Goal: Task Accomplishment & Management: Use online tool/utility

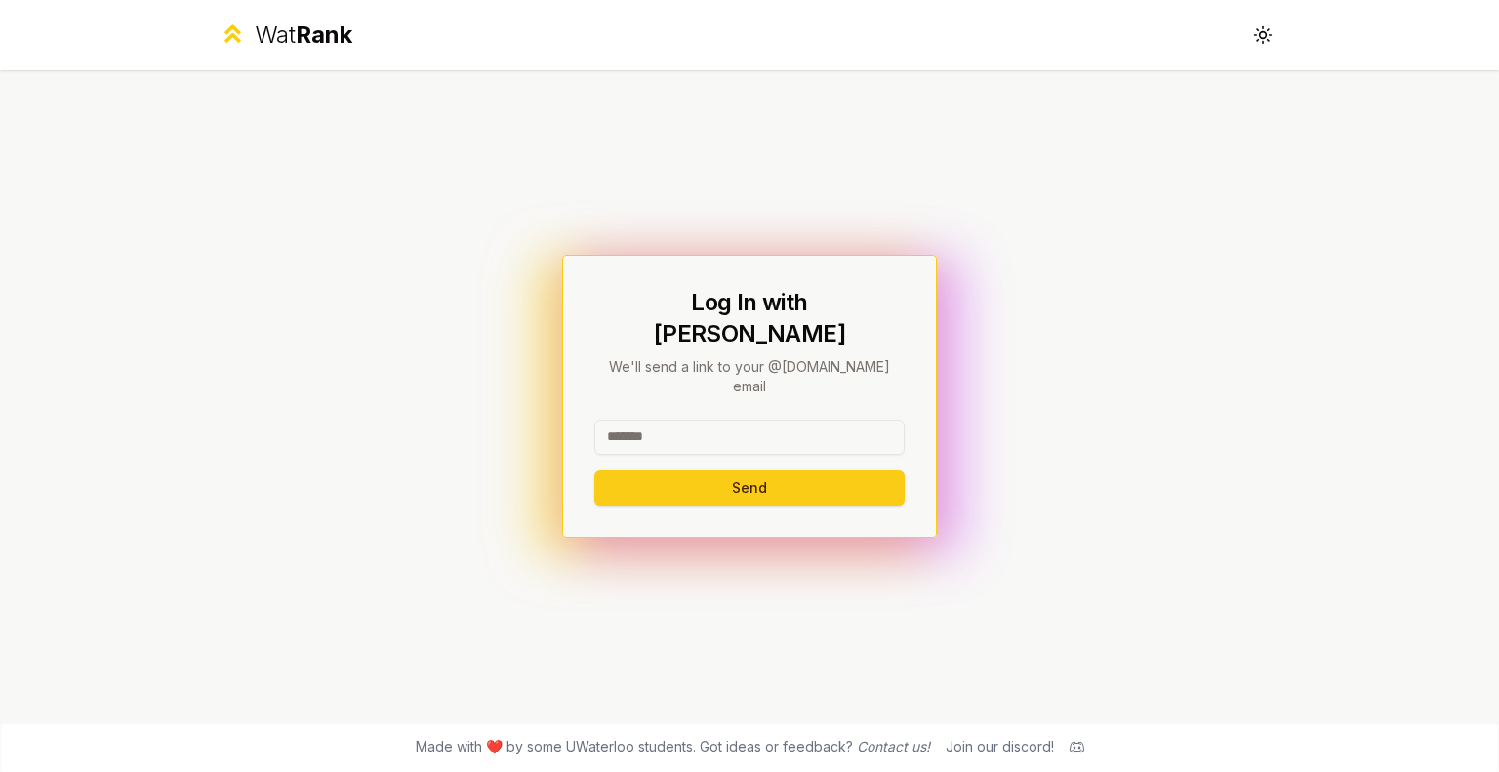
click at [625, 421] on input at bounding box center [749, 437] width 310 height 35
type input "*****"
click at [594, 470] on button "Send" at bounding box center [749, 487] width 310 height 35
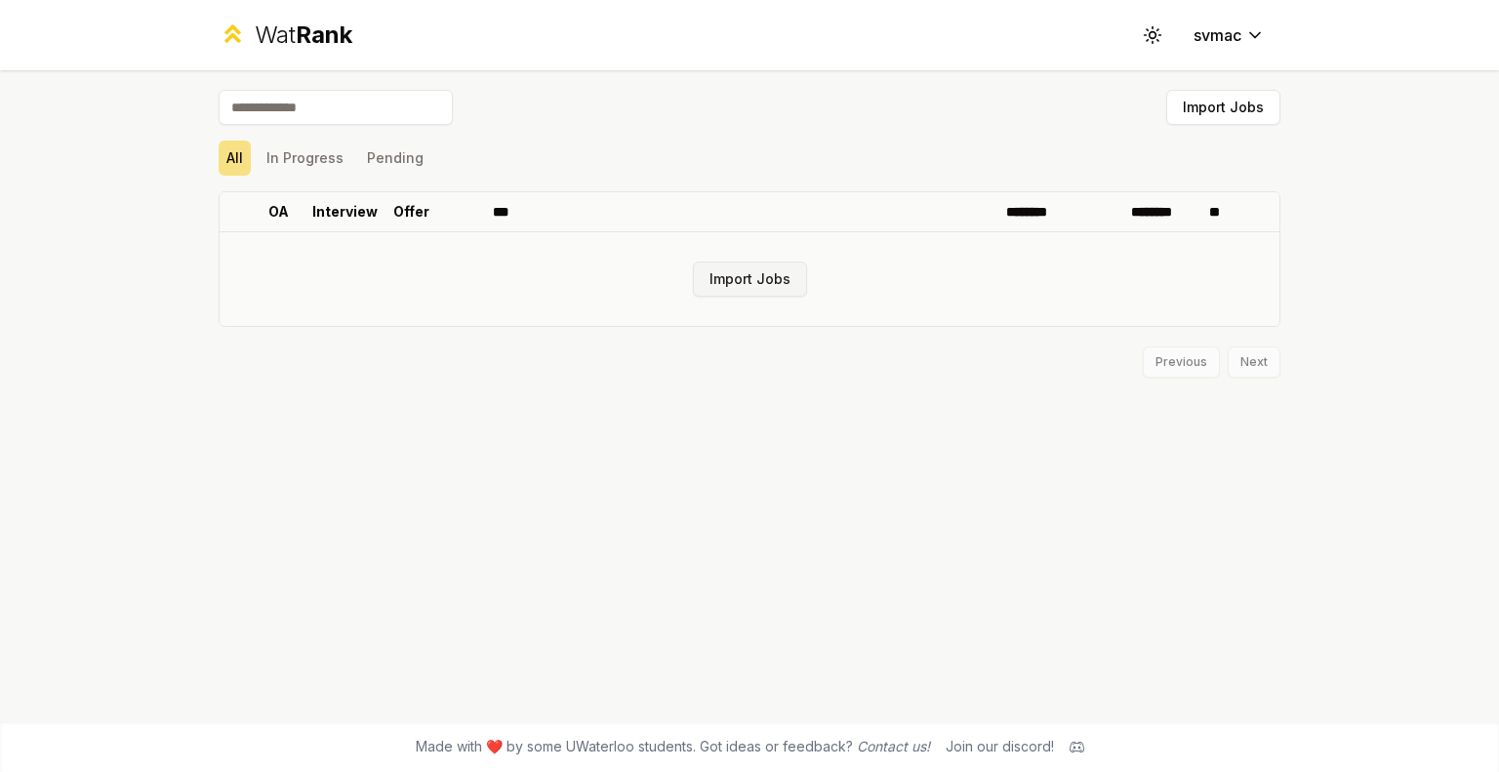
click at [785, 274] on button "Import Jobs" at bounding box center [750, 279] width 114 height 35
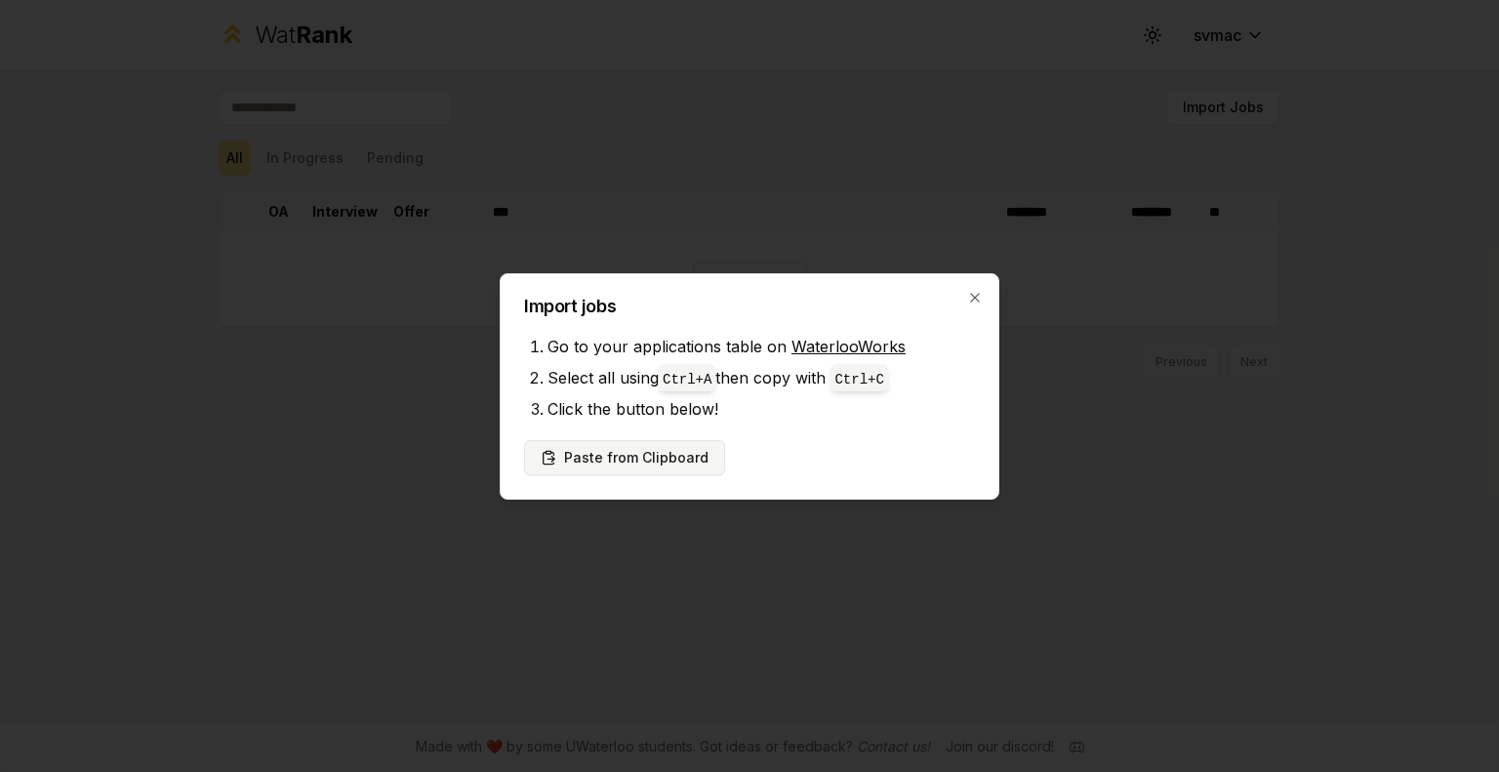
click at [672, 456] on button "Paste from Clipboard" at bounding box center [624, 457] width 201 height 35
click at [603, 458] on button "Paste from Clipboard" at bounding box center [624, 457] width 201 height 35
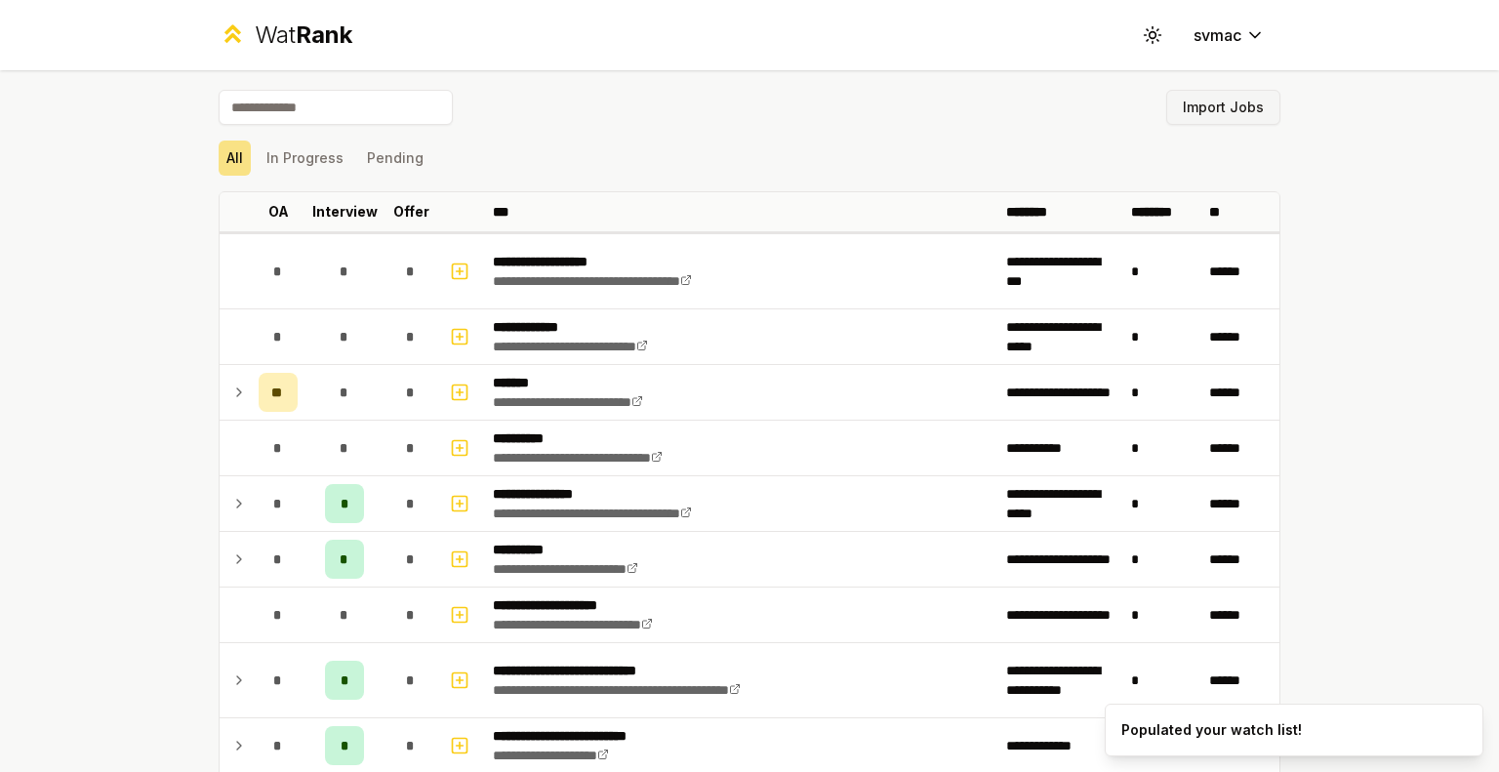
click at [1236, 104] on button "Import Jobs" at bounding box center [1223, 107] width 114 height 35
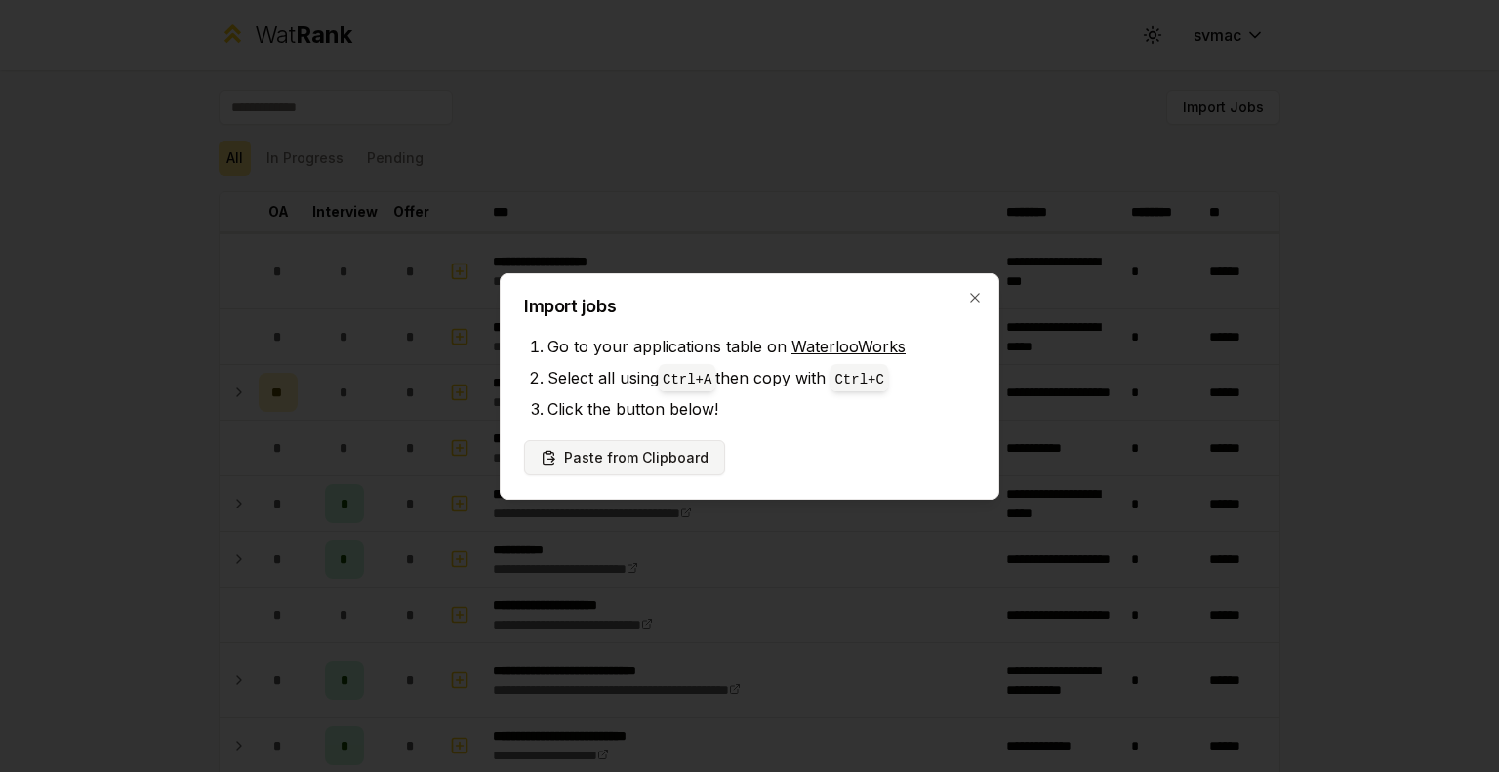
click at [669, 464] on button "Paste from Clipboard" at bounding box center [624, 457] width 201 height 35
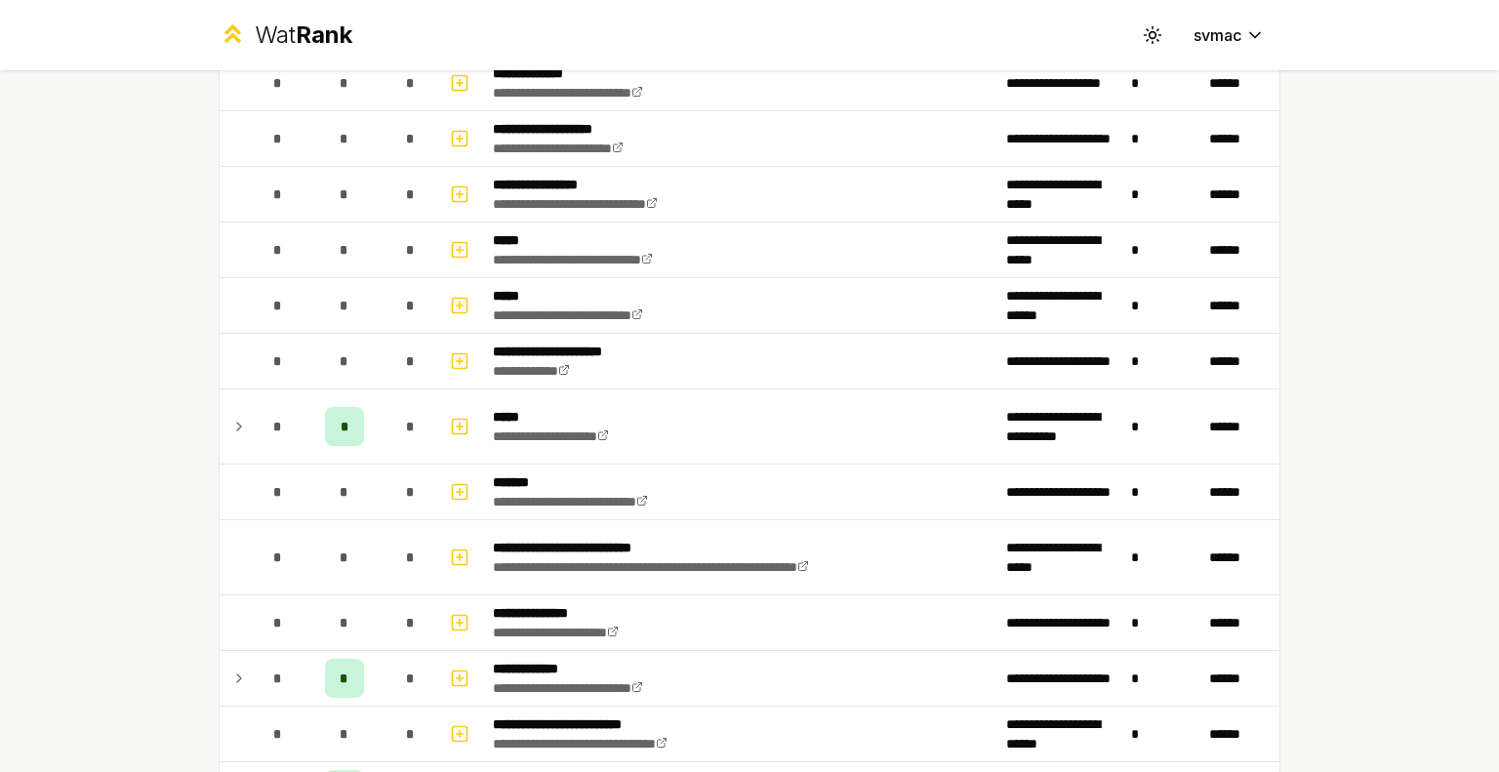
scroll to position [1109, 0]
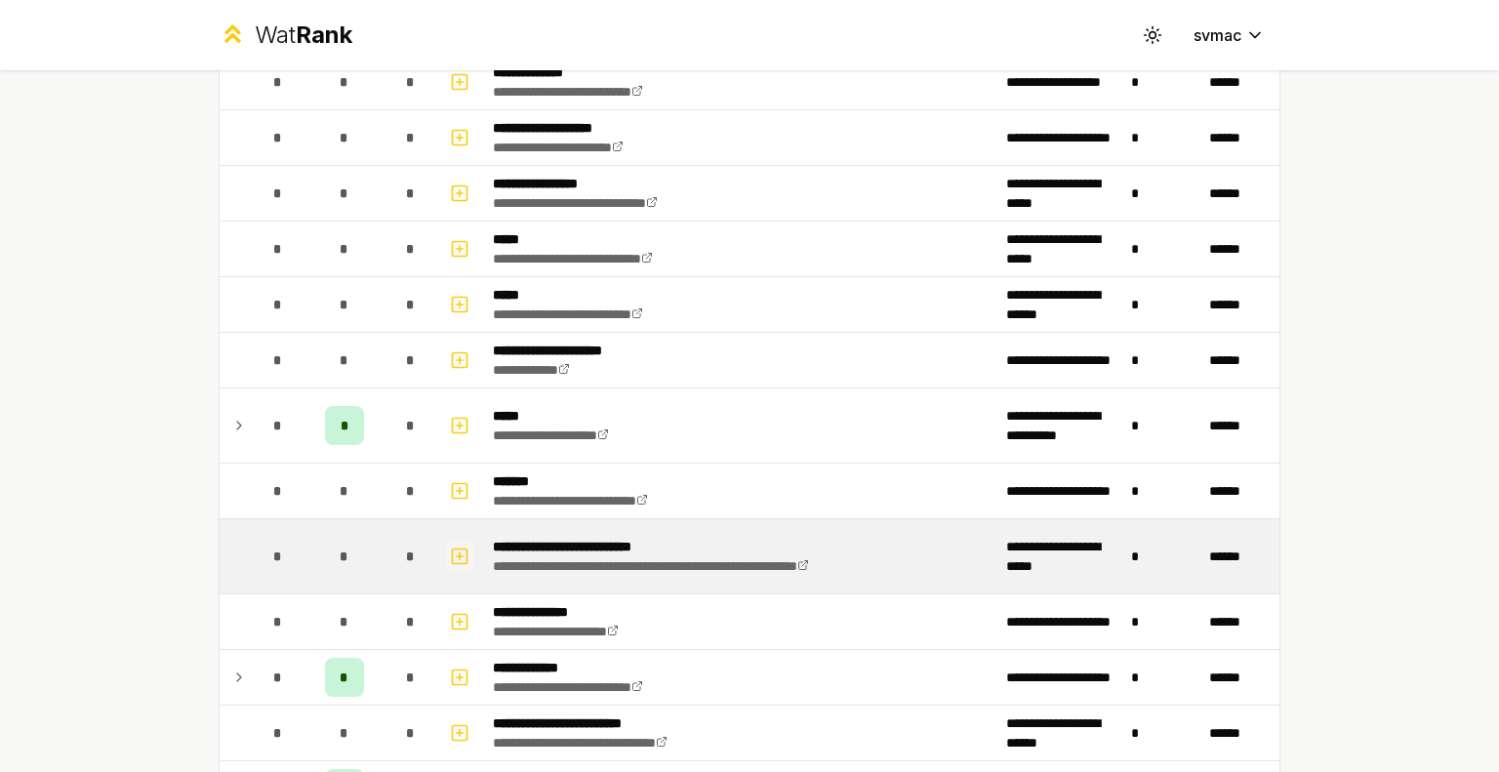
click at [450, 549] on icon "button" at bounding box center [460, 556] width 20 height 23
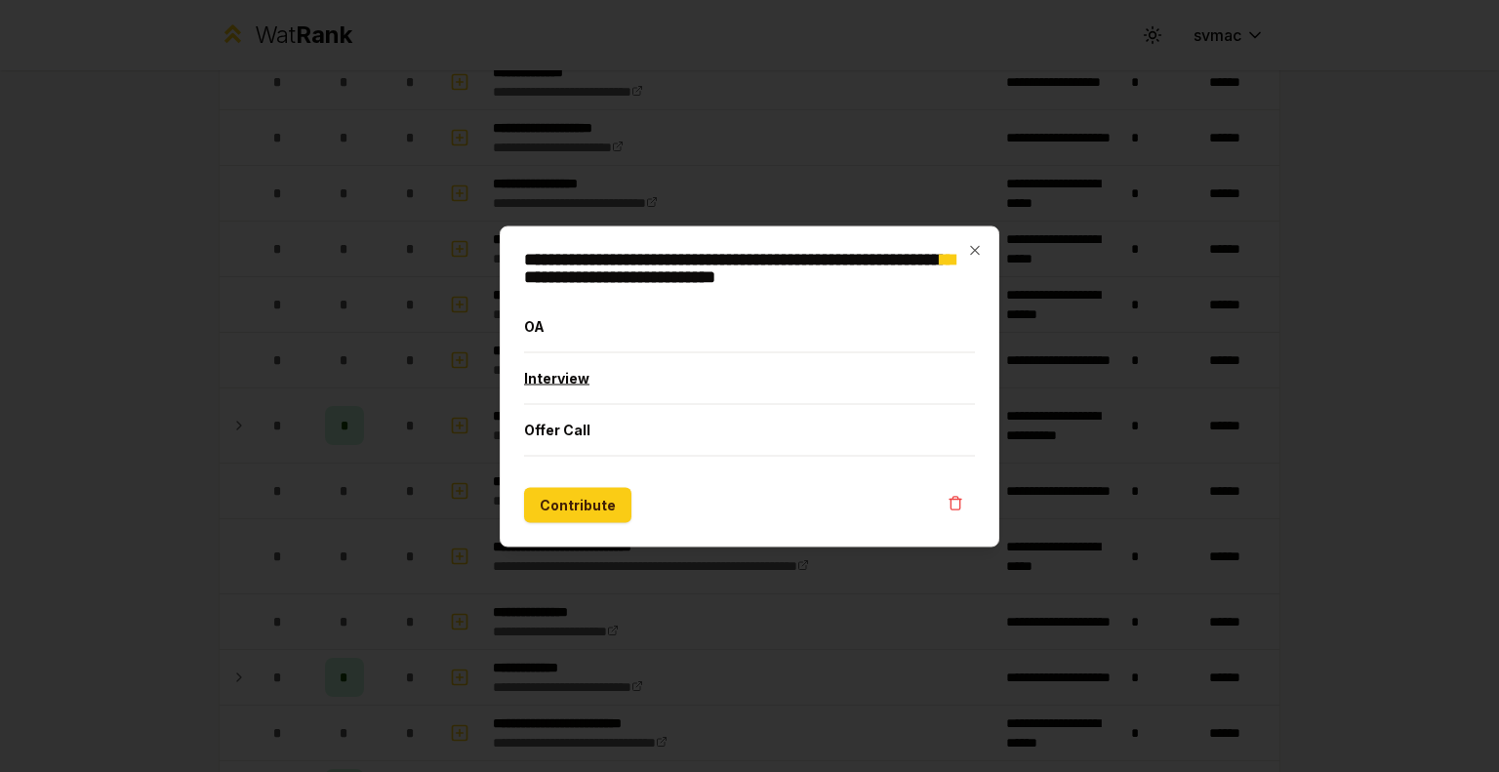
click at [566, 385] on button "Interview" at bounding box center [749, 377] width 451 height 51
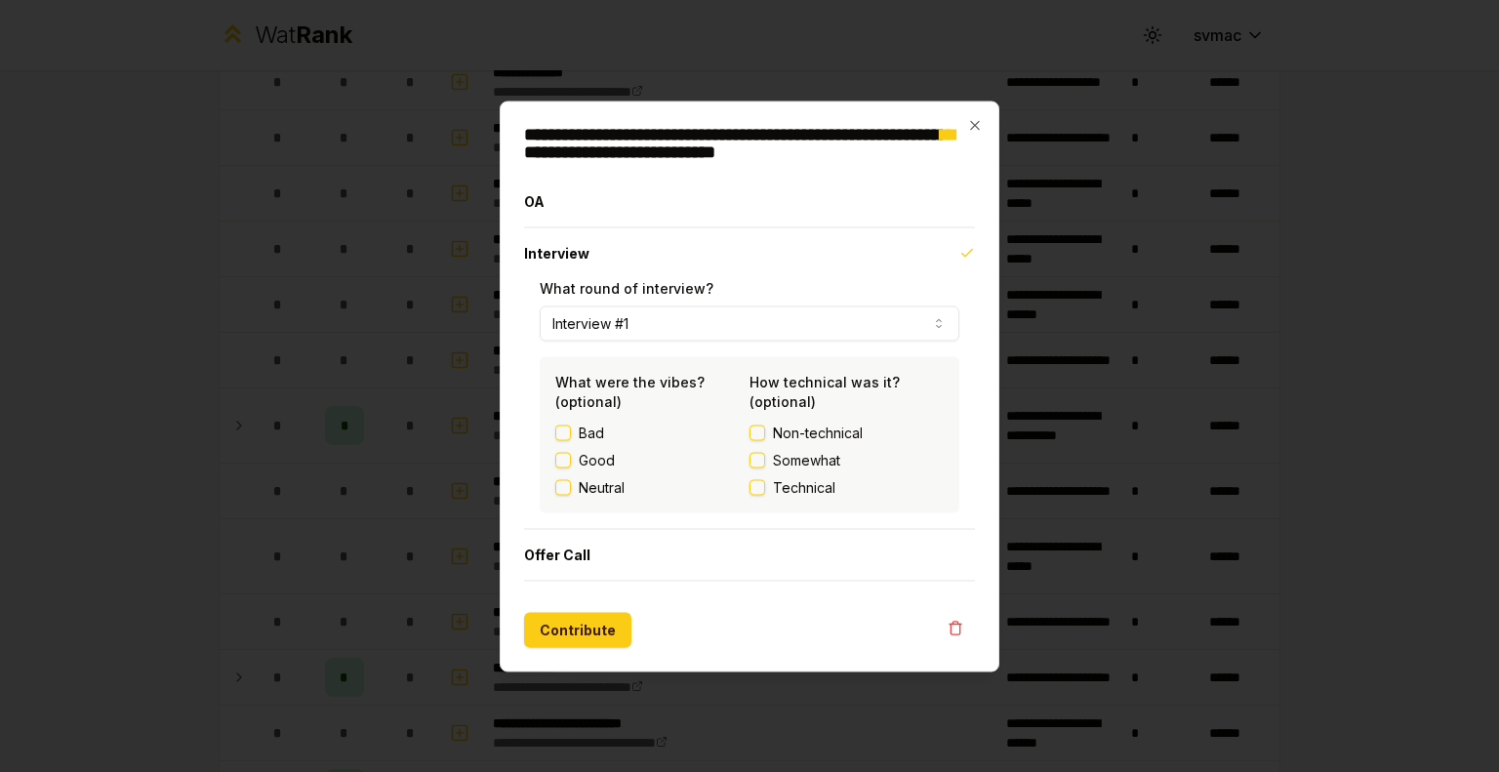
click at [759, 483] on button "Technical" at bounding box center [758, 487] width 16 height 16
click at [582, 636] on button "Contribute" at bounding box center [577, 629] width 107 height 35
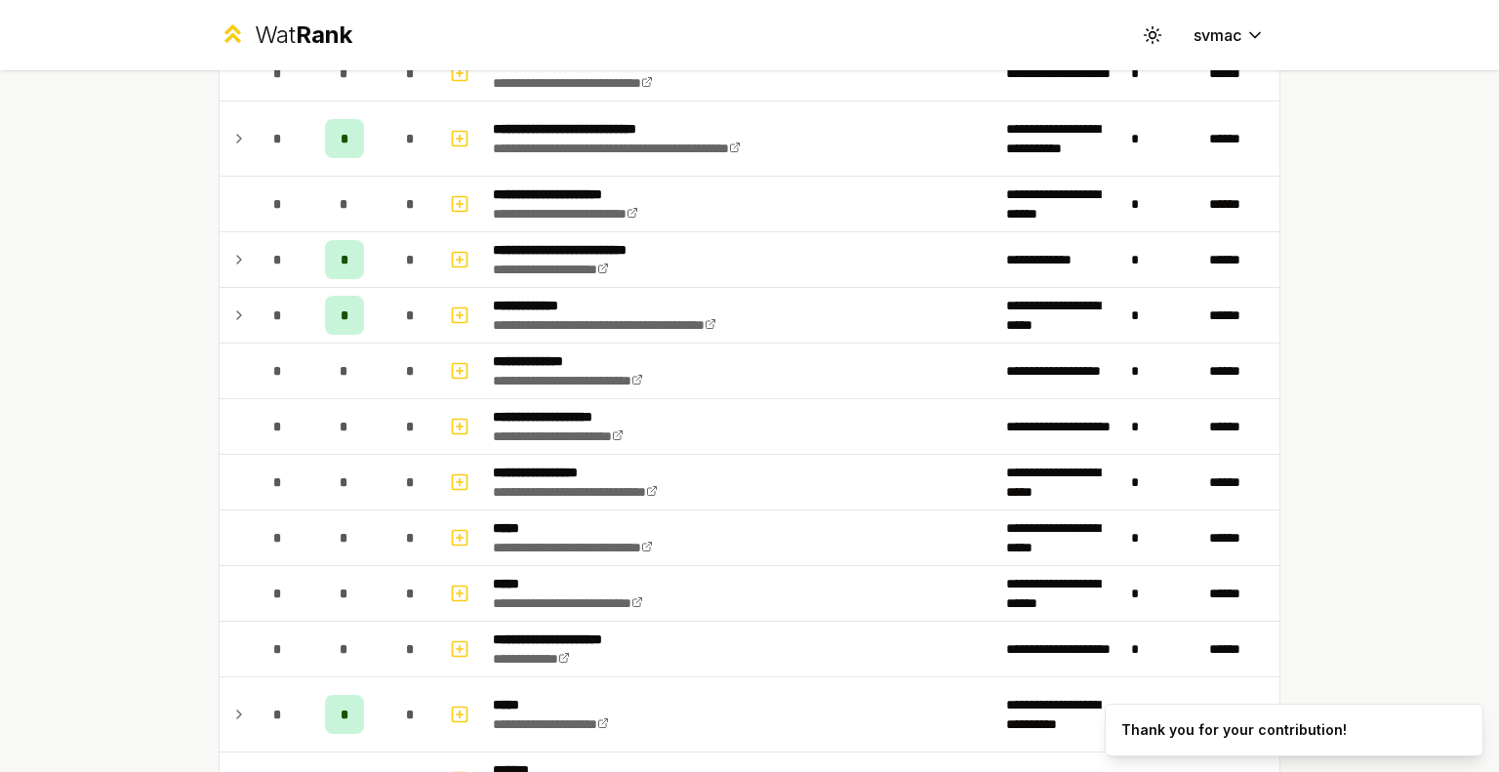
scroll to position [898, 0]
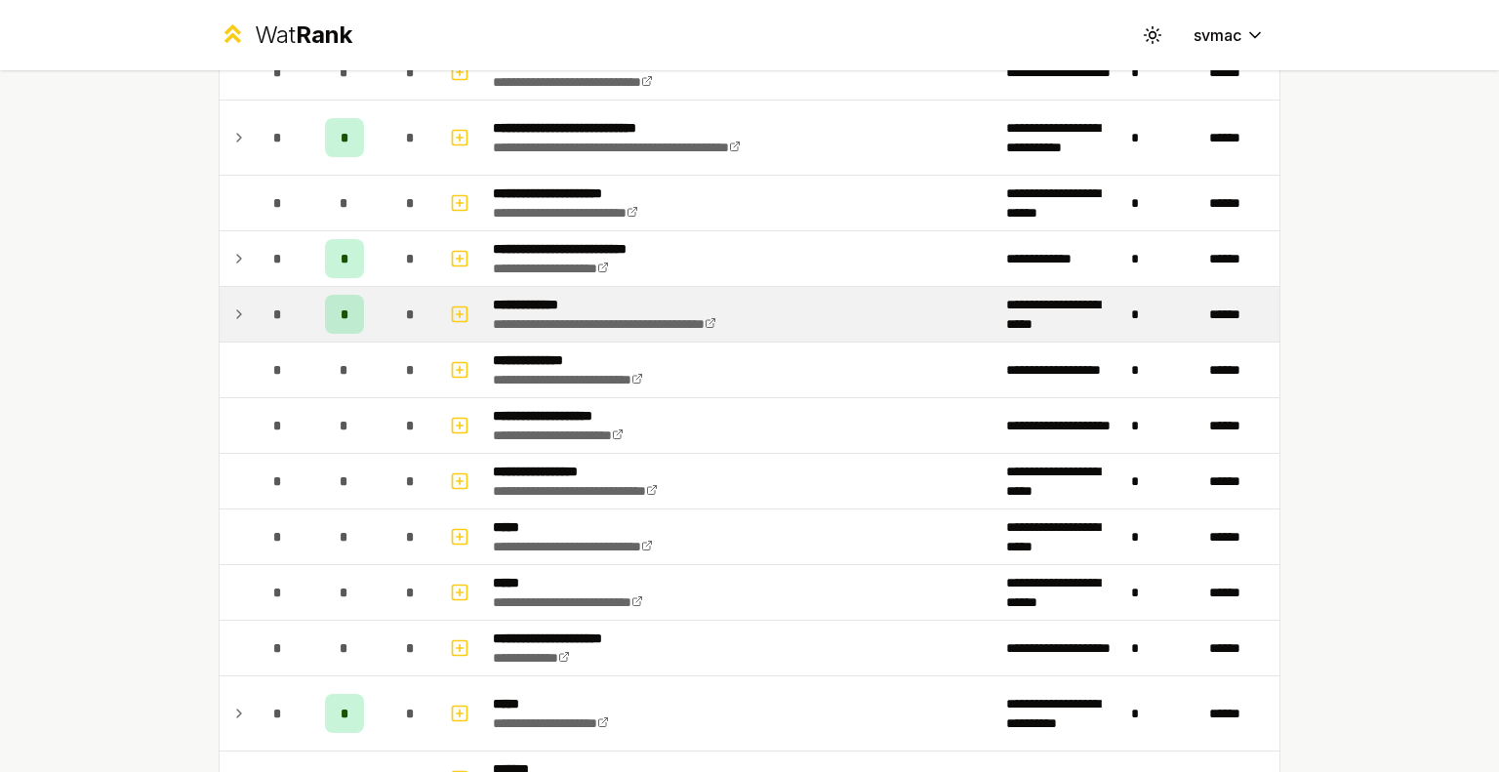
click at [350, 298] on div "*" at bounding box center [344, 314] width 39 height 39
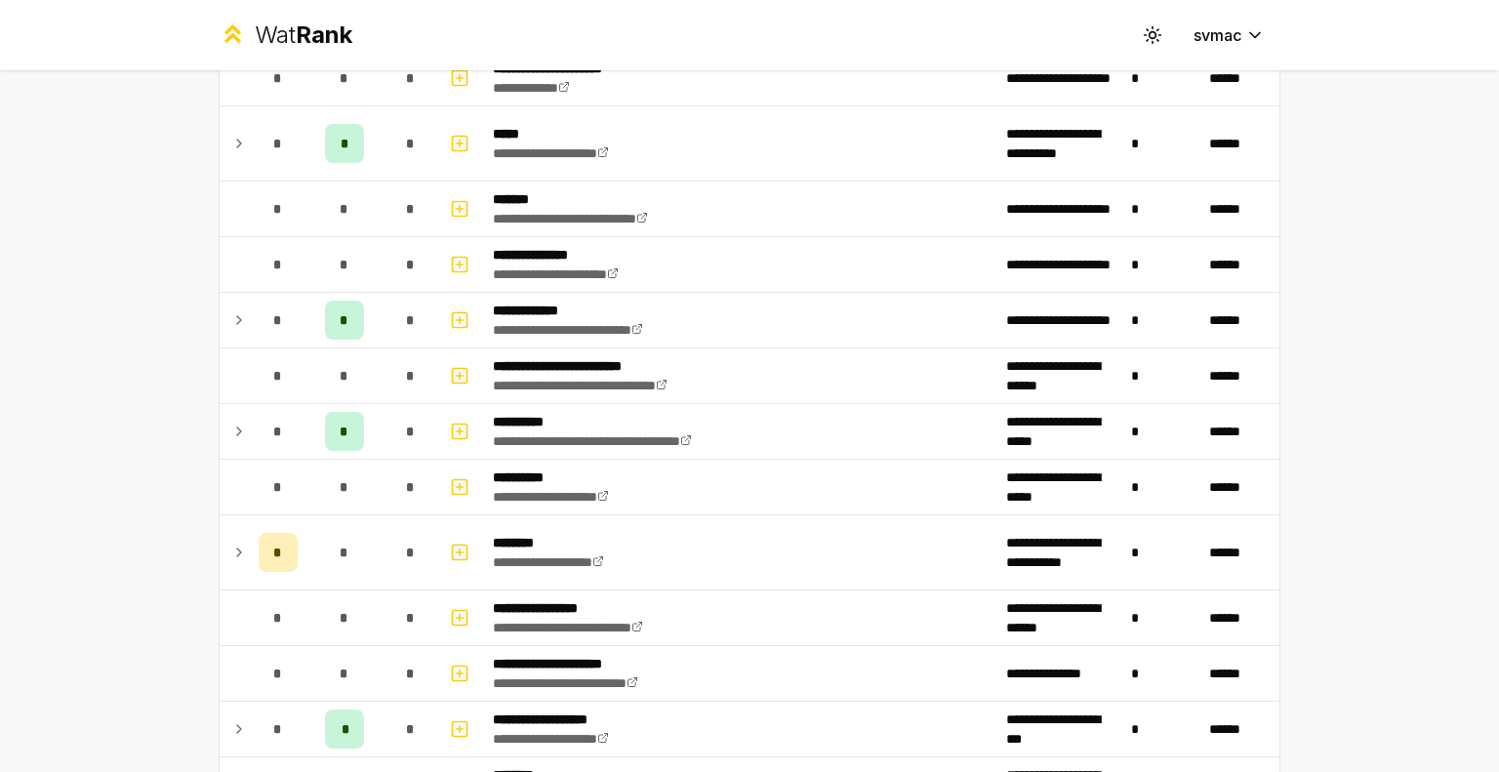
scroll to position [1577, 0]
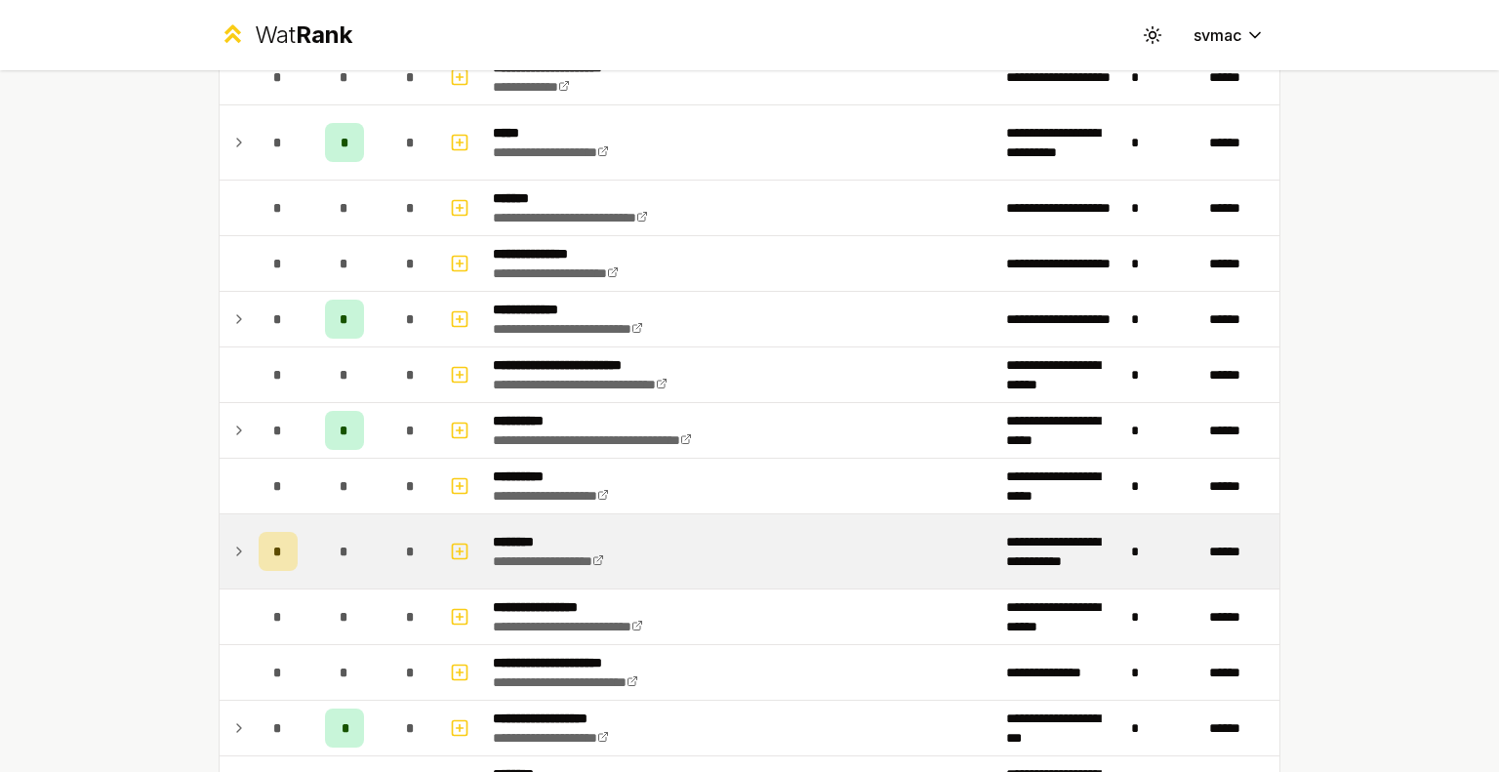
click at [221, 534] on td at bounding box center [235, 551] width 31 height 74
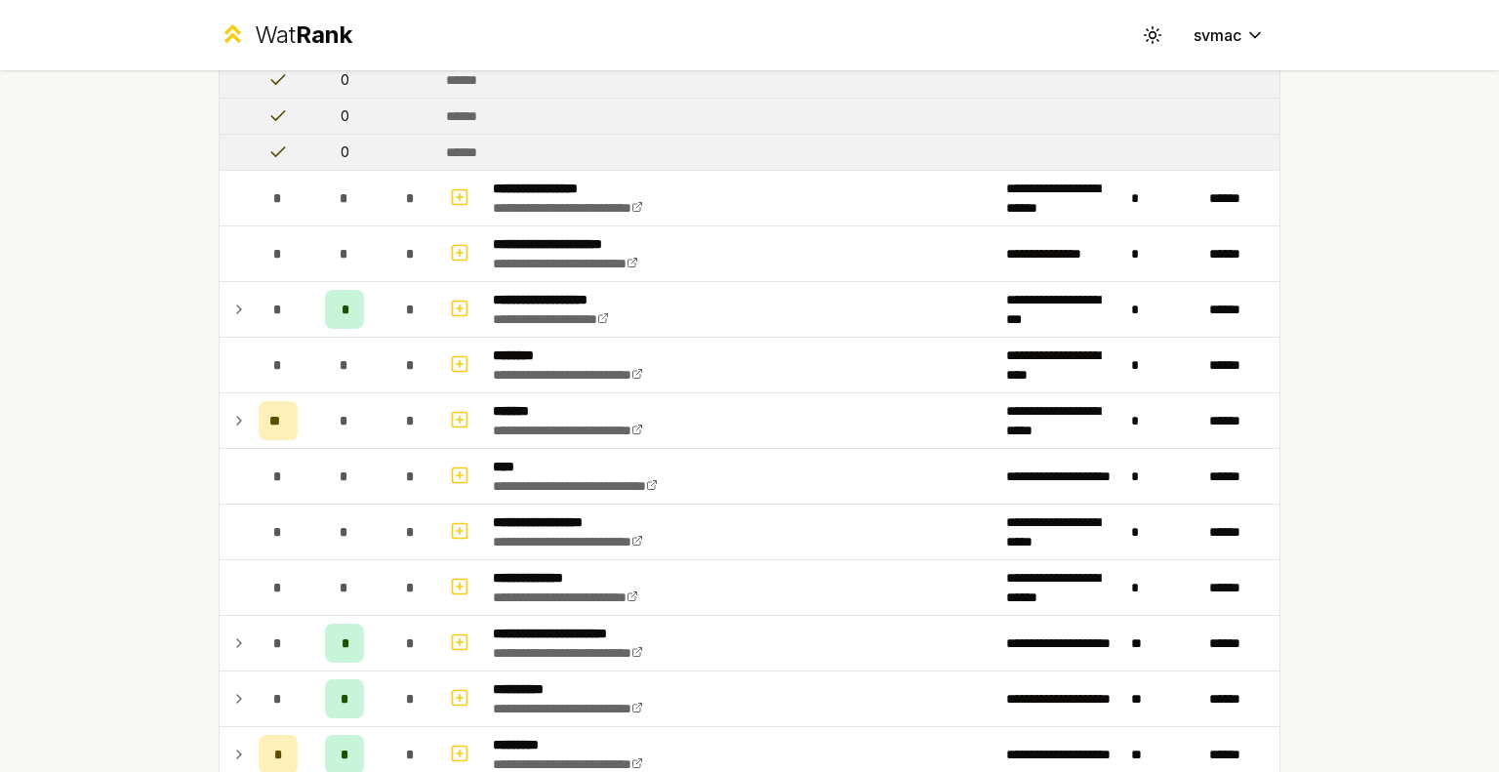
scroll to position [2141, 0]
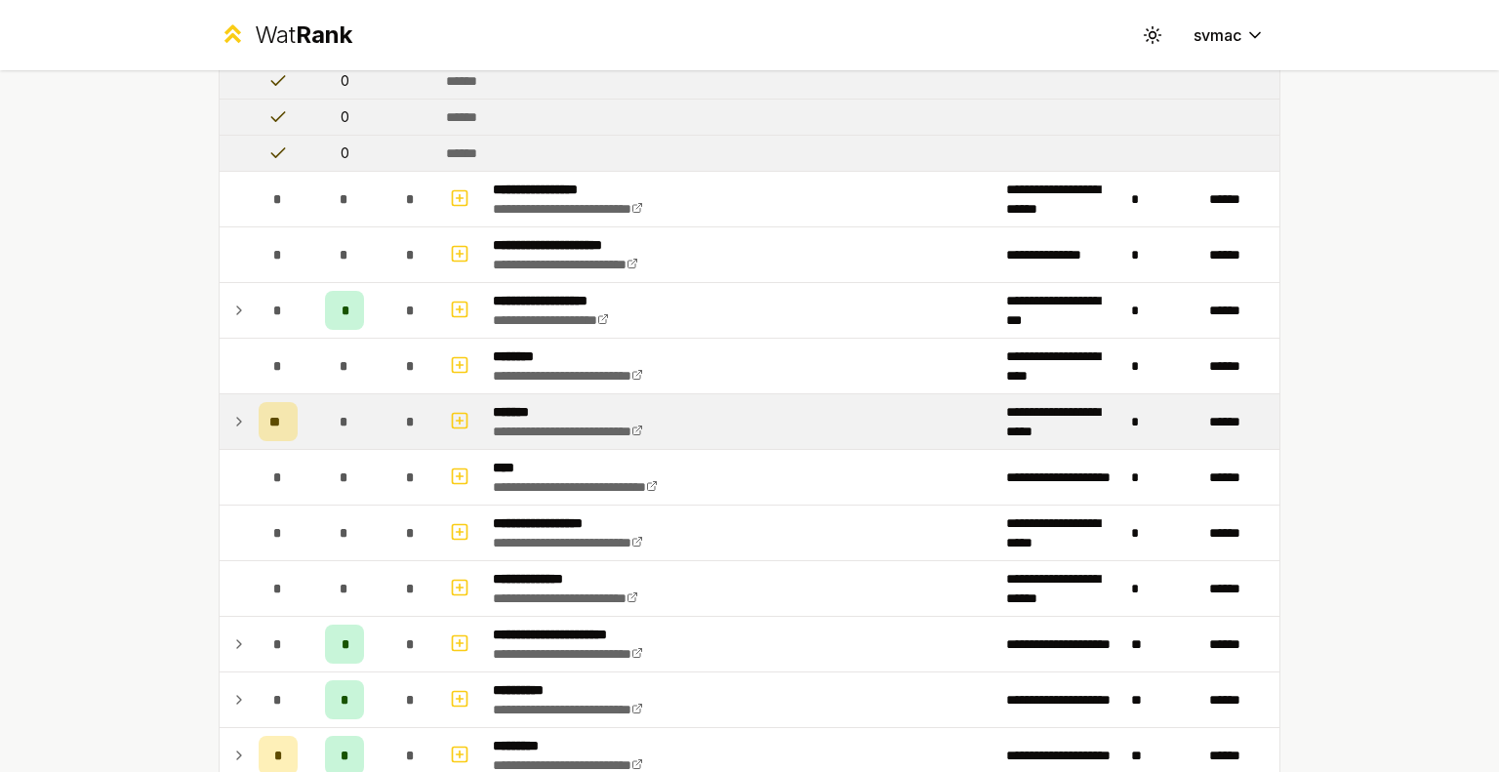
click at [234, 412] on icon at bounding box center [239, 421] width 16 height 23
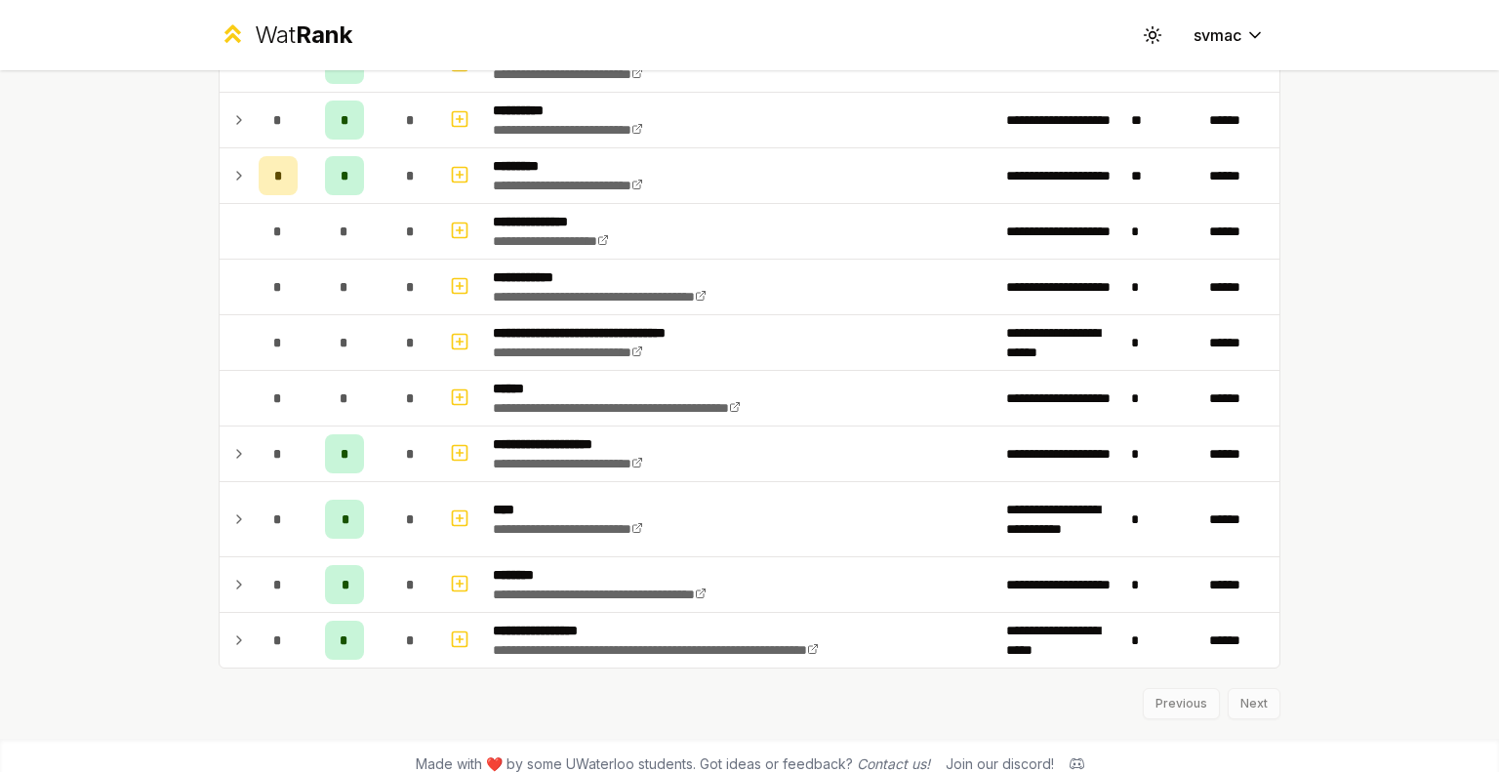
scroll to position [3414, 0]
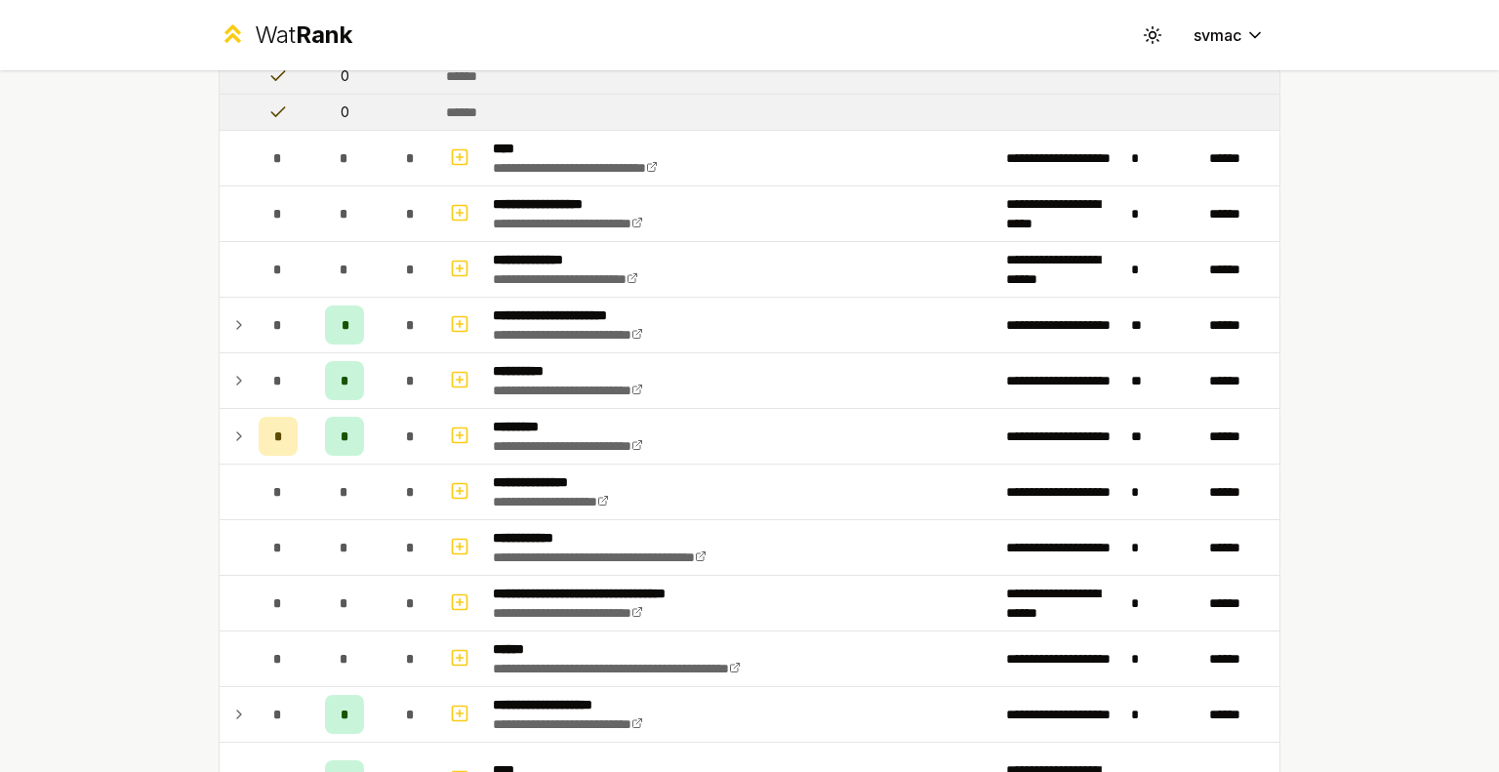
click at [234, 425] on icon at bounding box center [239, 436] width 16 height 23
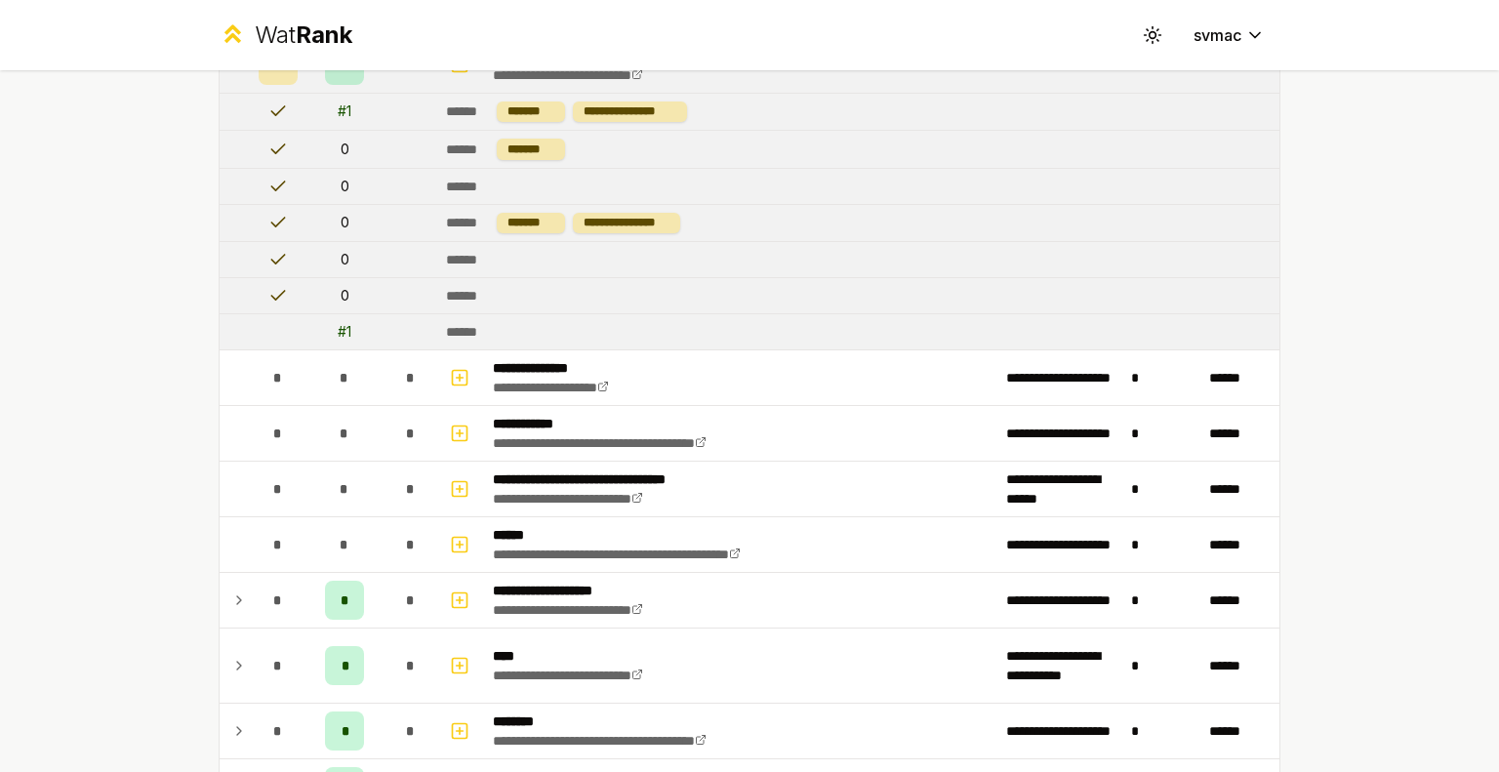
scroll to position [3931, 0]
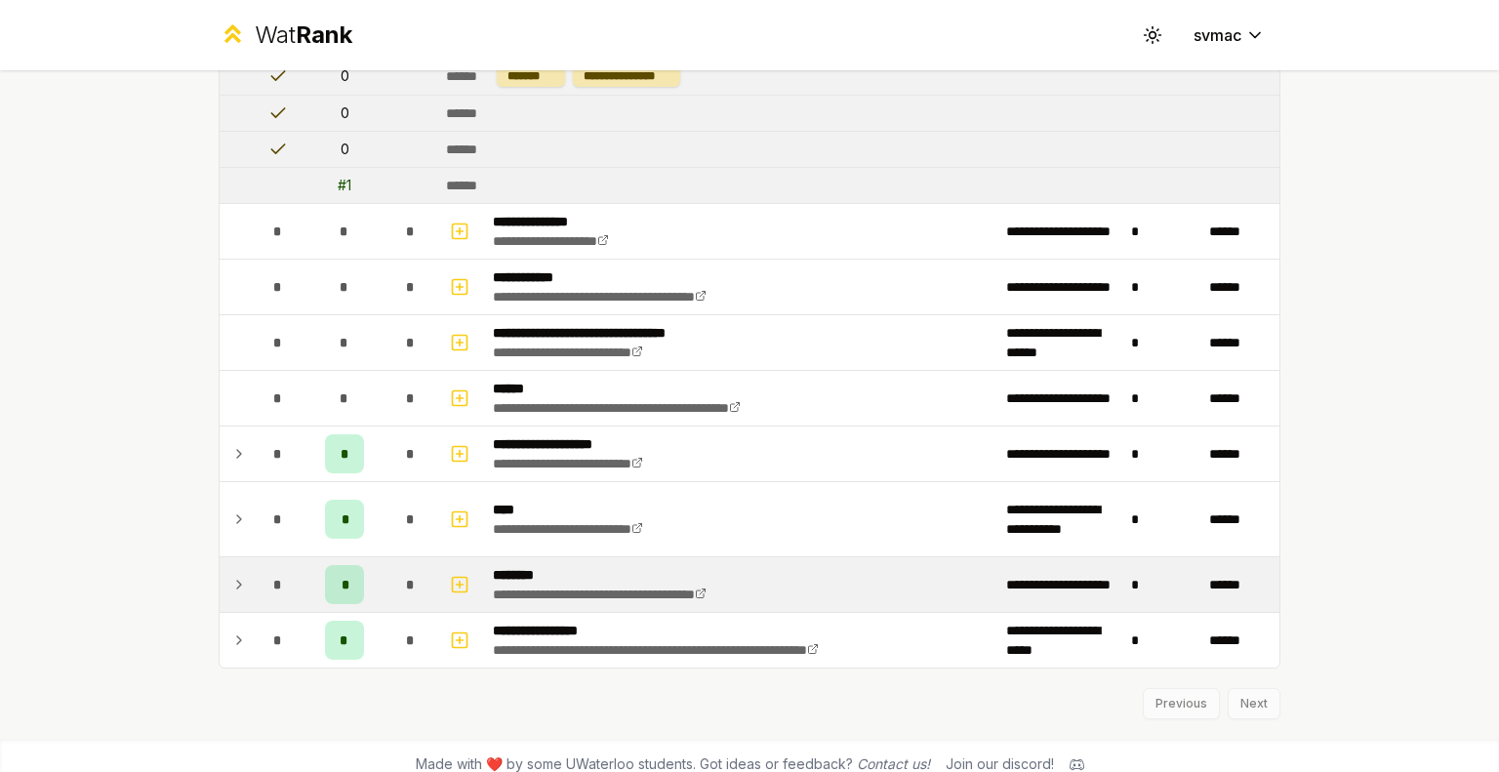
click at [239, 569] on td at bounding box center [235, 584] width 31 height 55
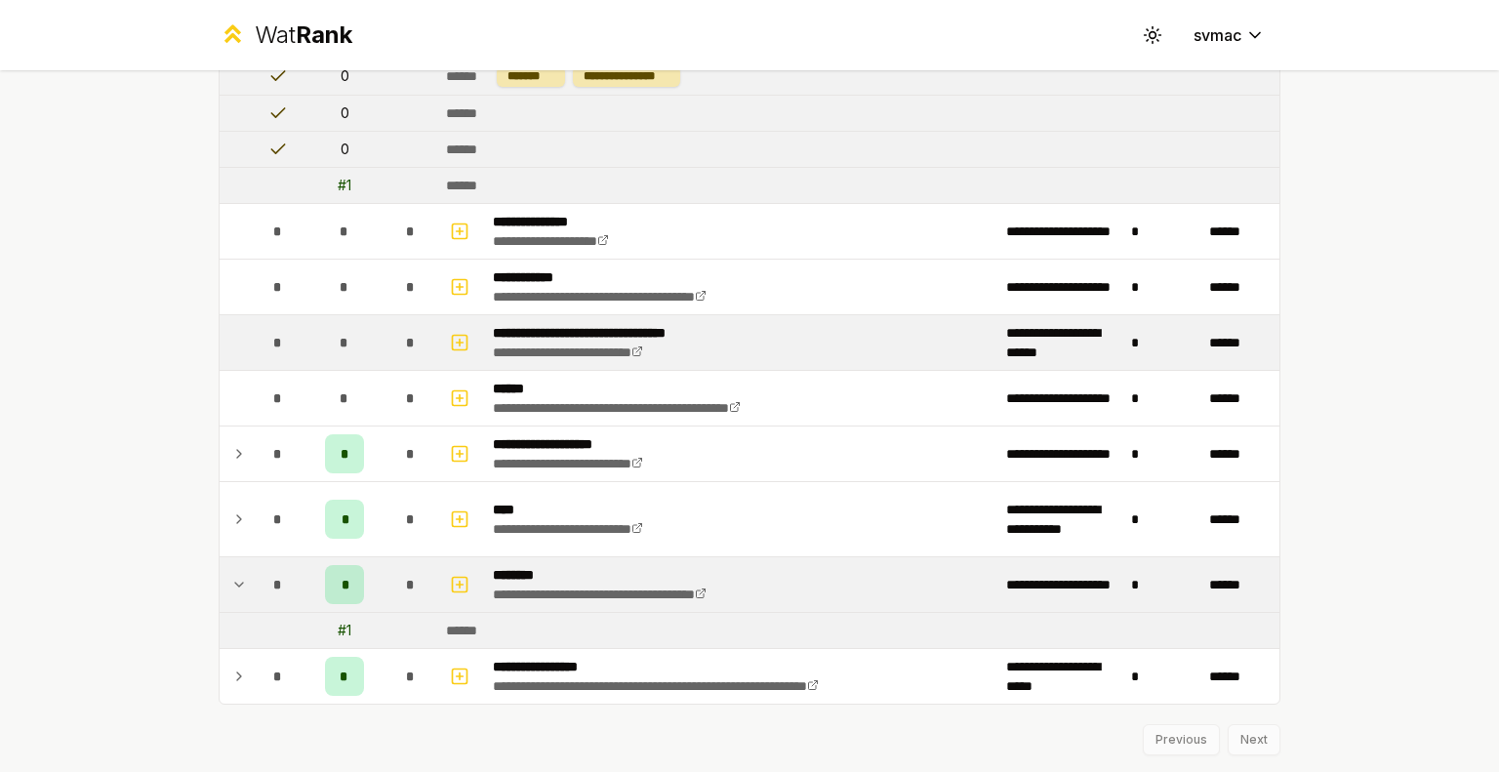
scroll to position [3966, 0]
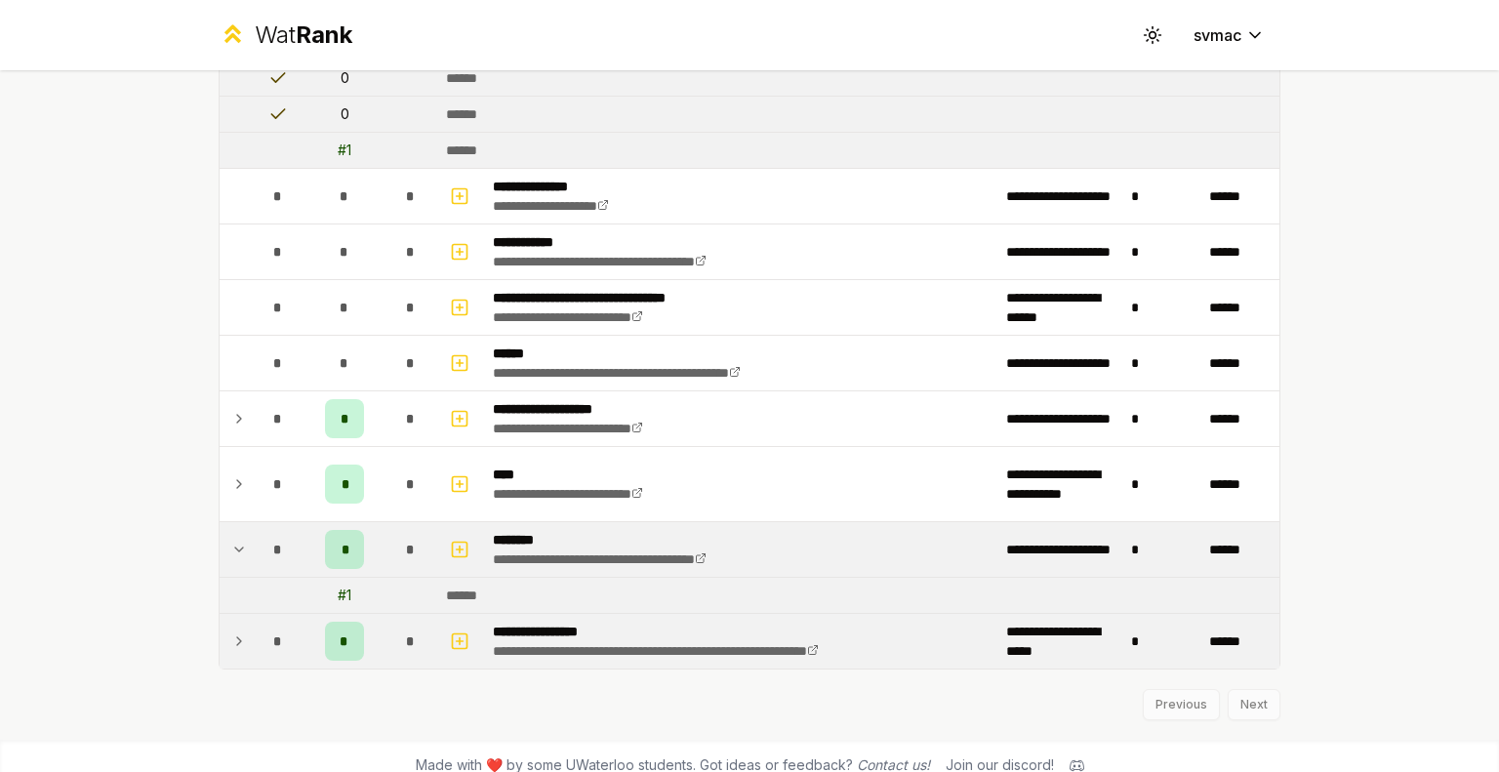
click at [231, 629] on icon at bounding box center [239, 640] width 16 height 23
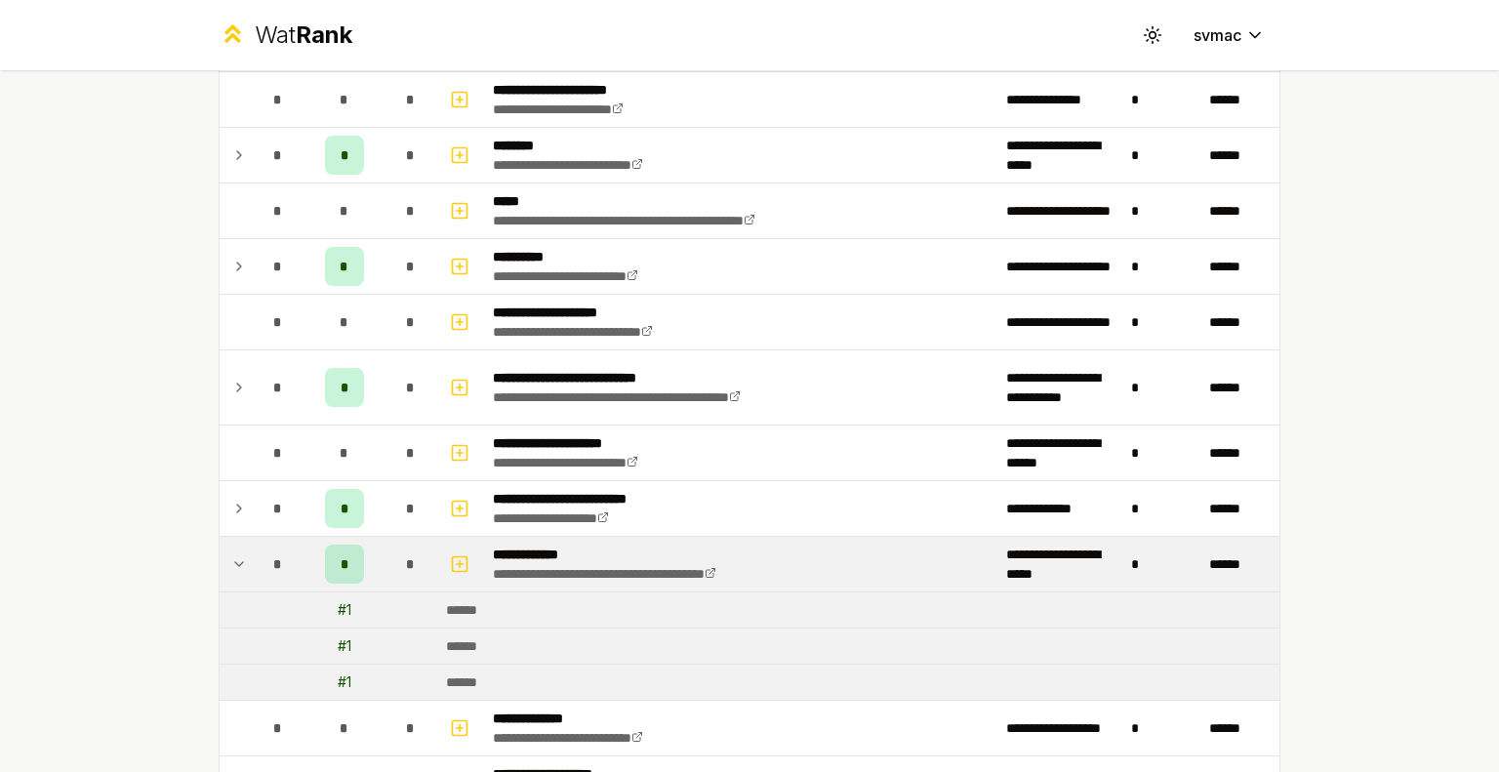
scroll to position [0, 0]
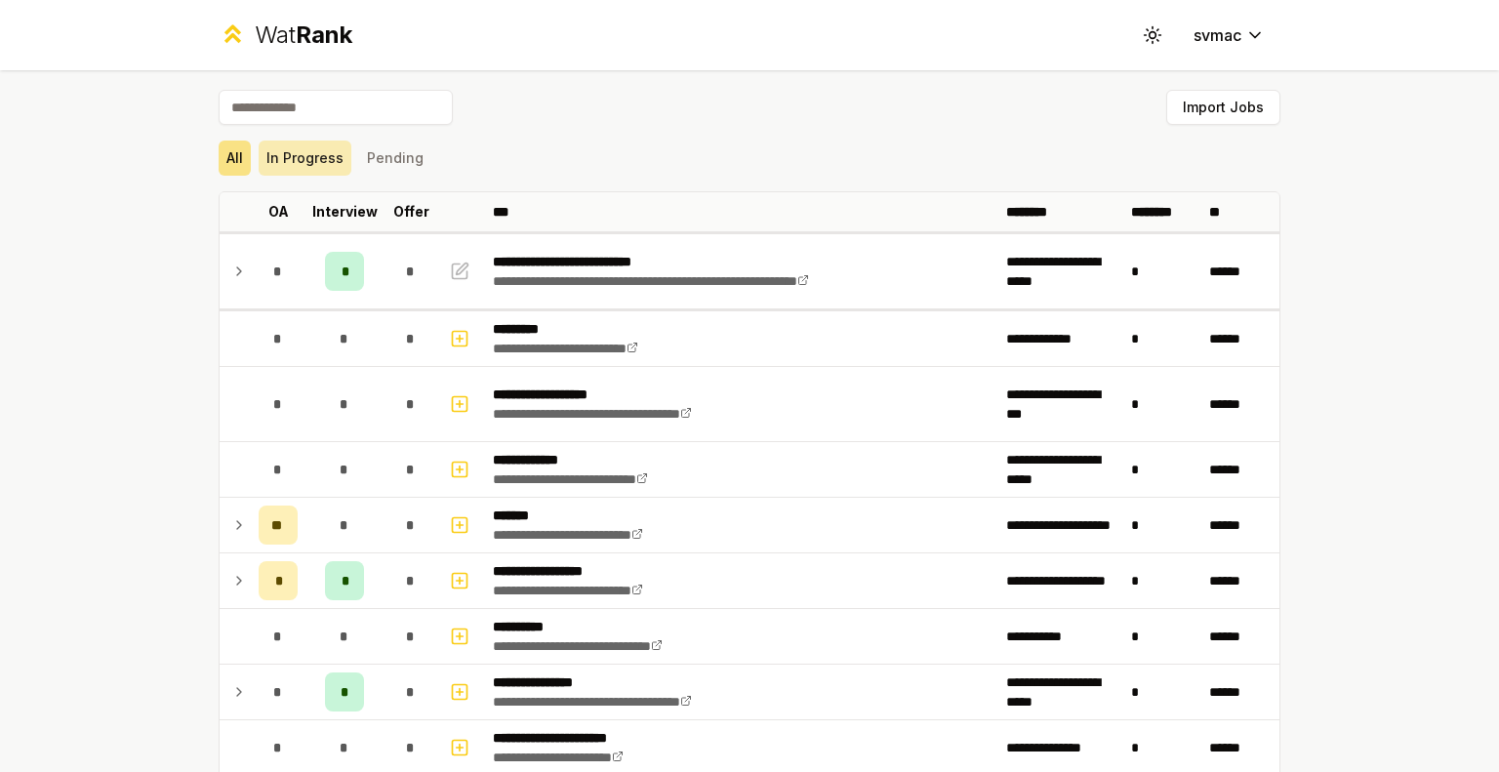
click at [306, 157] on button "In Progress" at bounding box center [305, 158] width 93 height 35
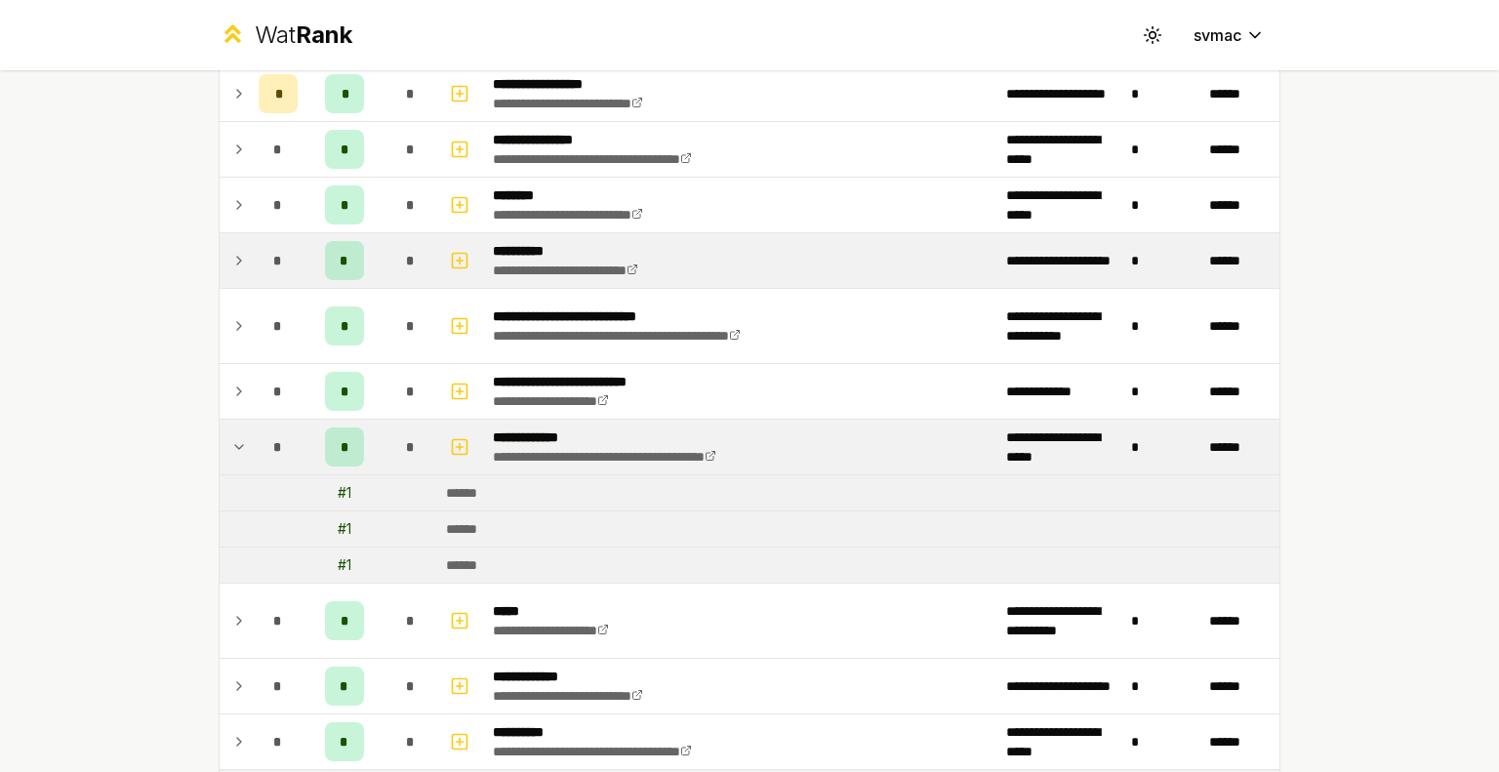
scroll to position [301, 0]
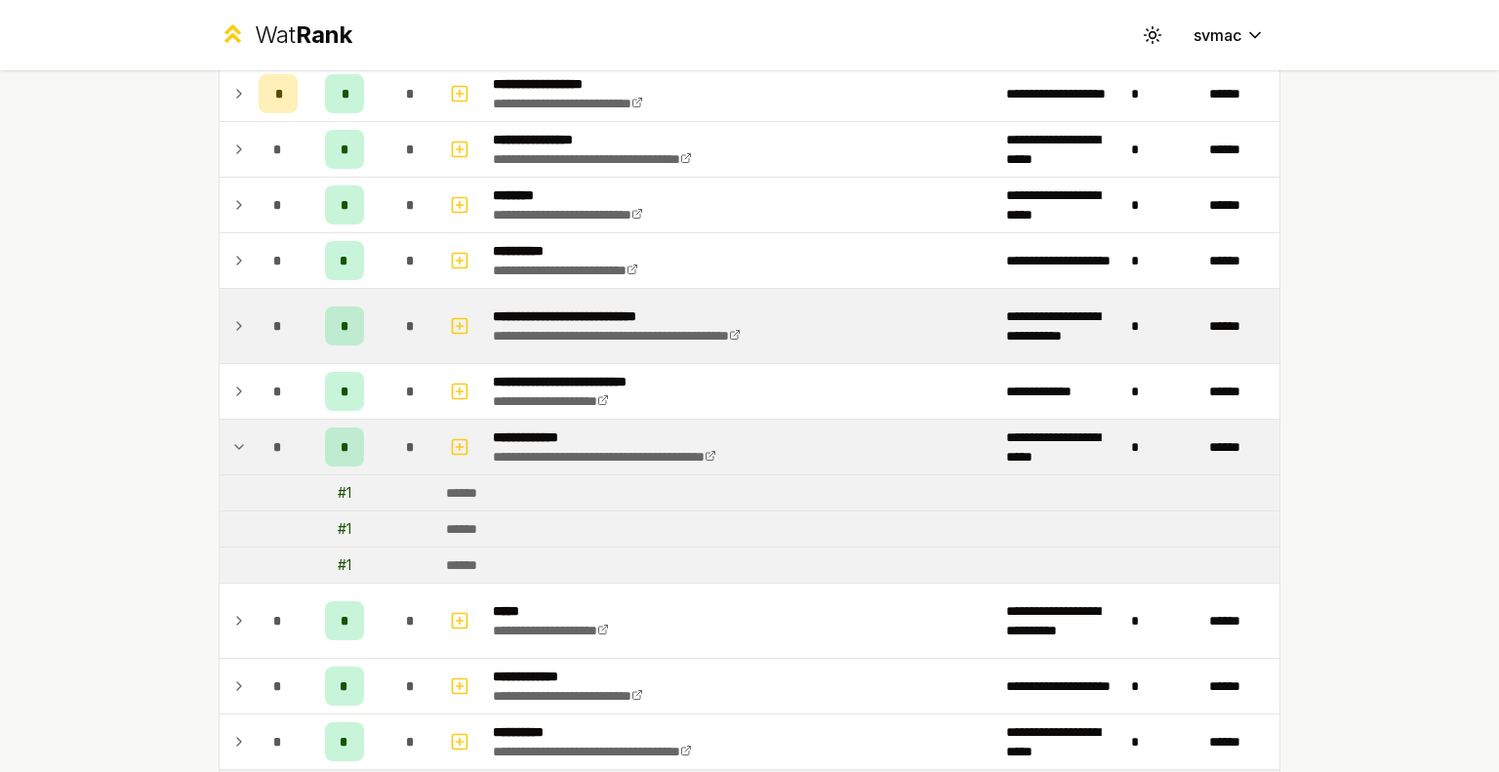
click at [231, 316] on icon at bounding box center [239, 325] width 16 height 23
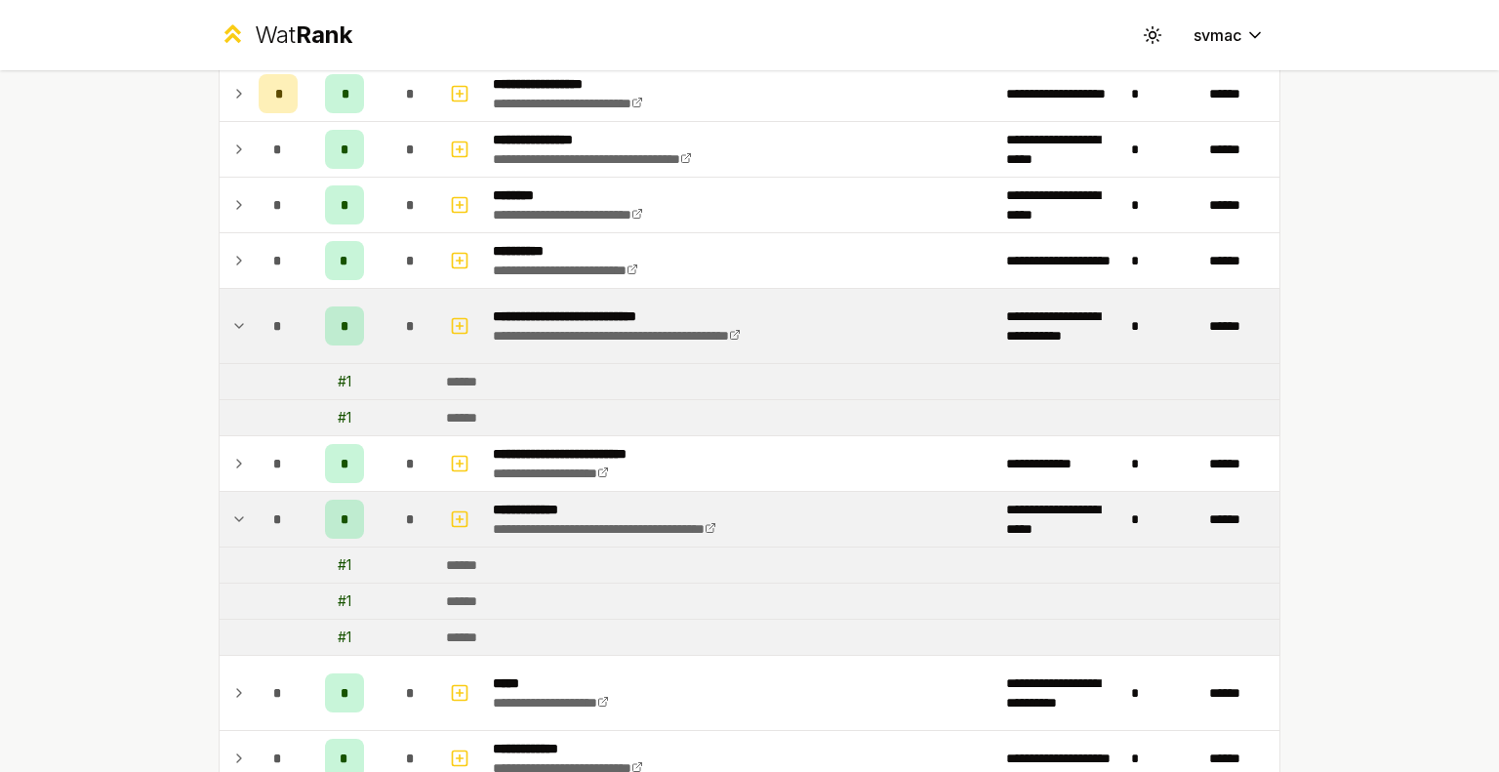
click at [231, 316] on icon at bounding box center [239, 325] width 16 height 23
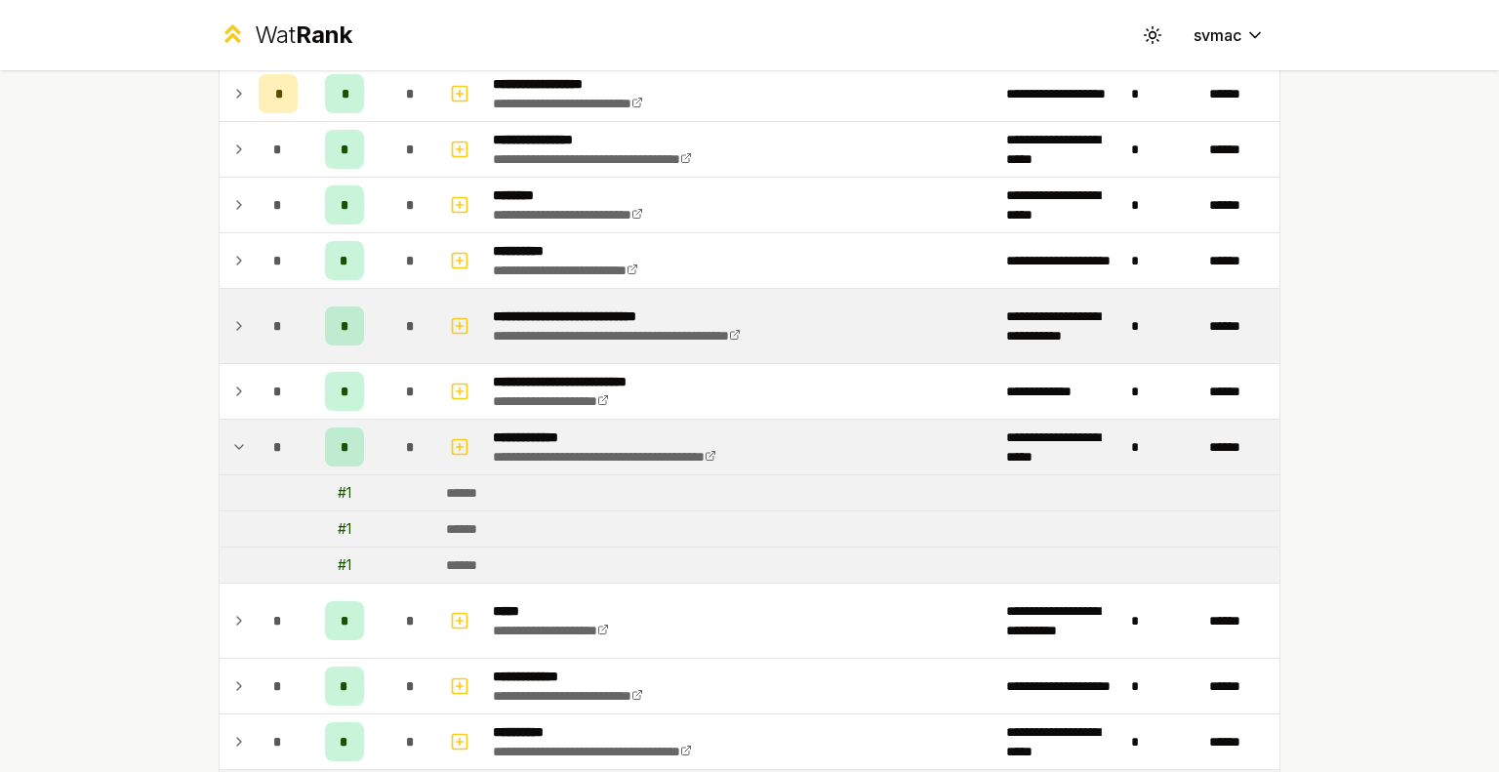
click at [232, 440] on icon at bounding box center [239, 446] width 16 height 23
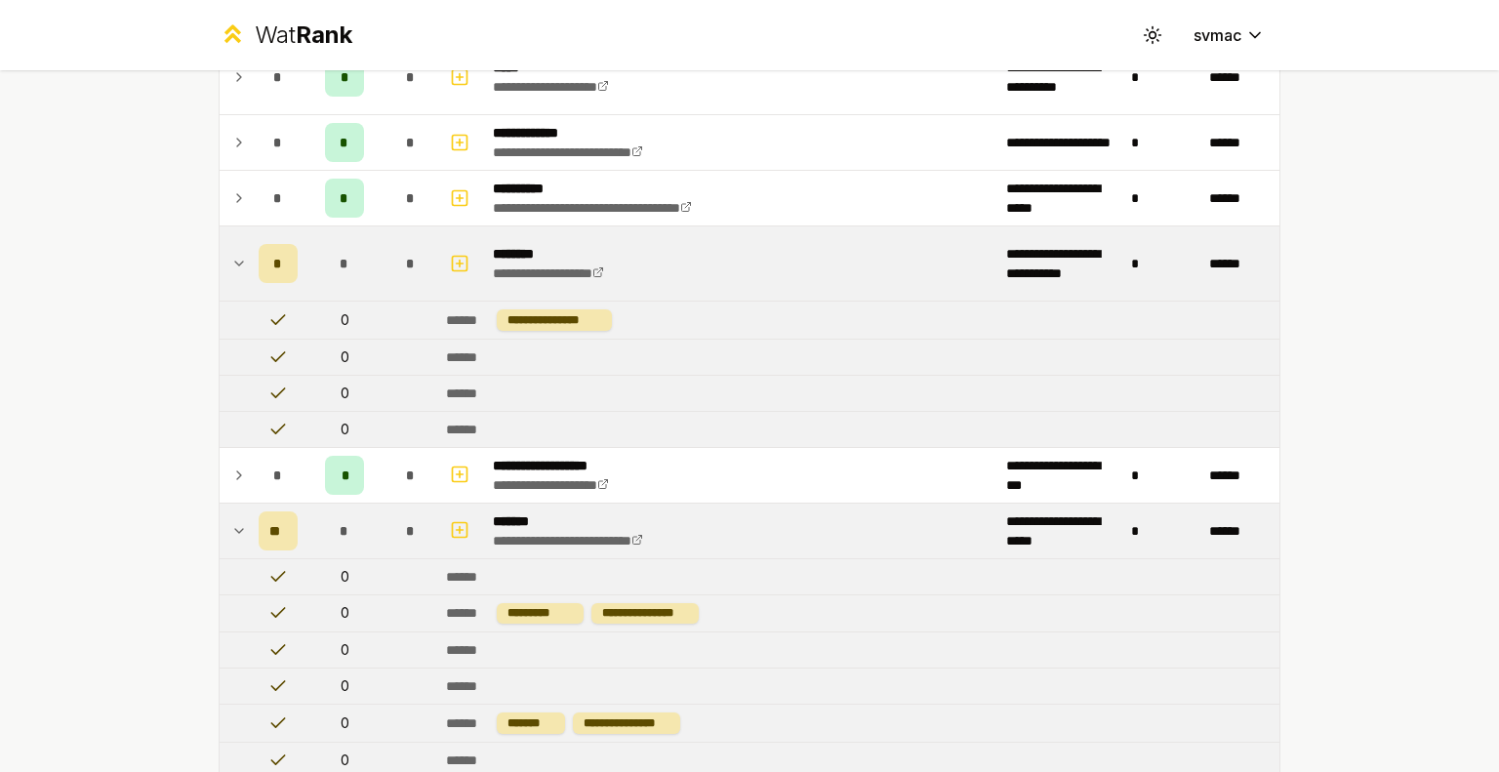
scroll to position [734, 0]
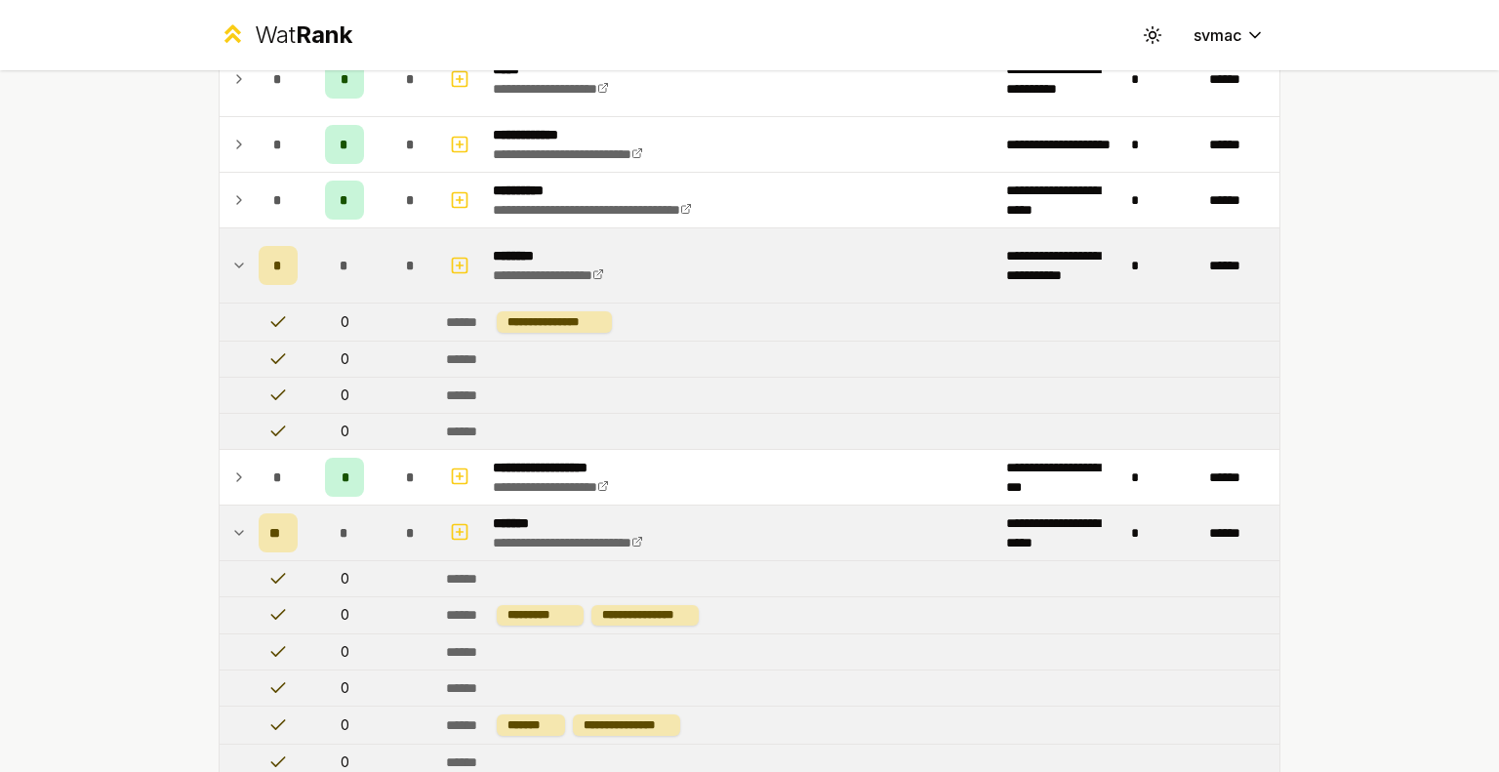
click at [231, 267] on icon at bounding box center [239, 265] width 16 height 23
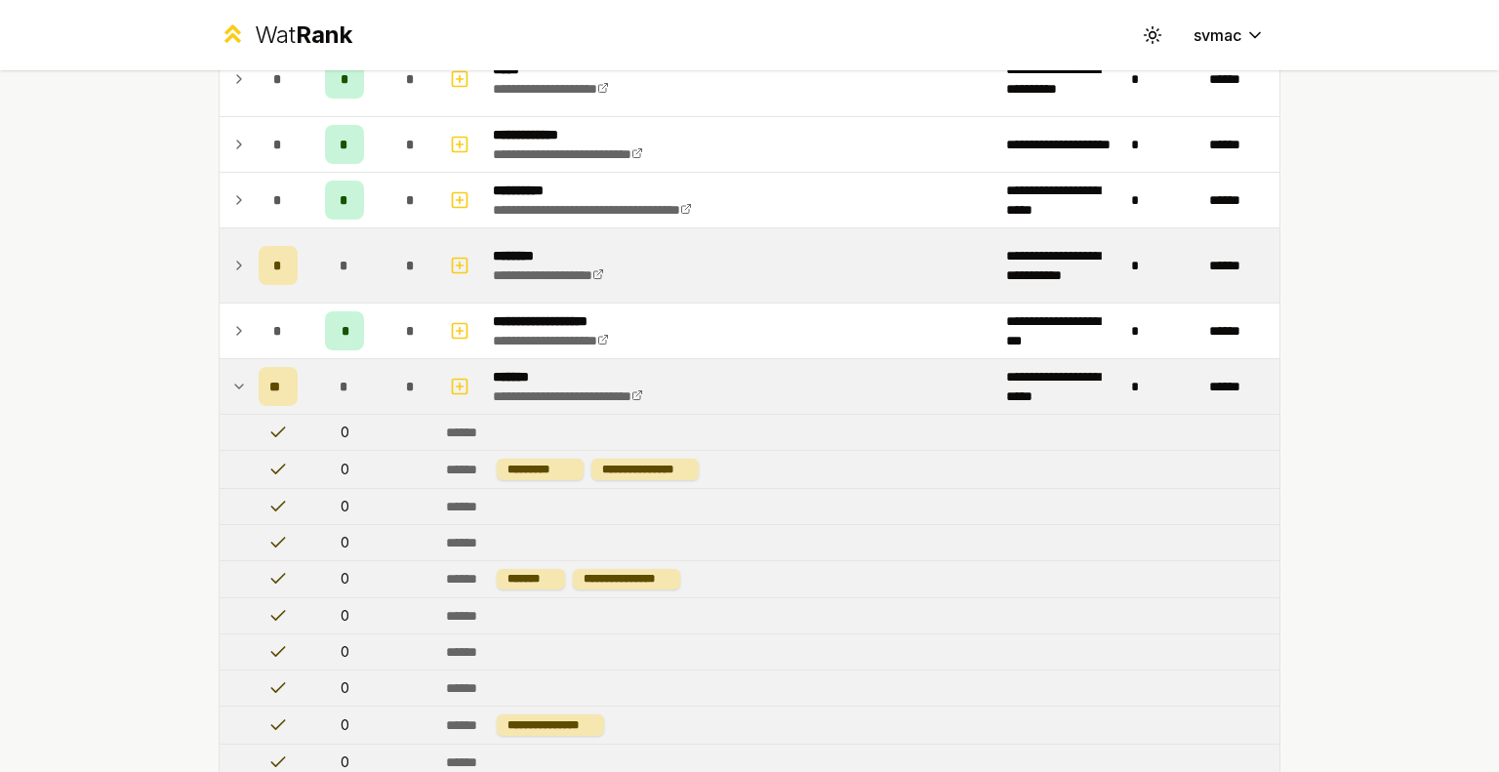
click at [239, 375] on td at bounding box center [235, 386] width 31 height 55
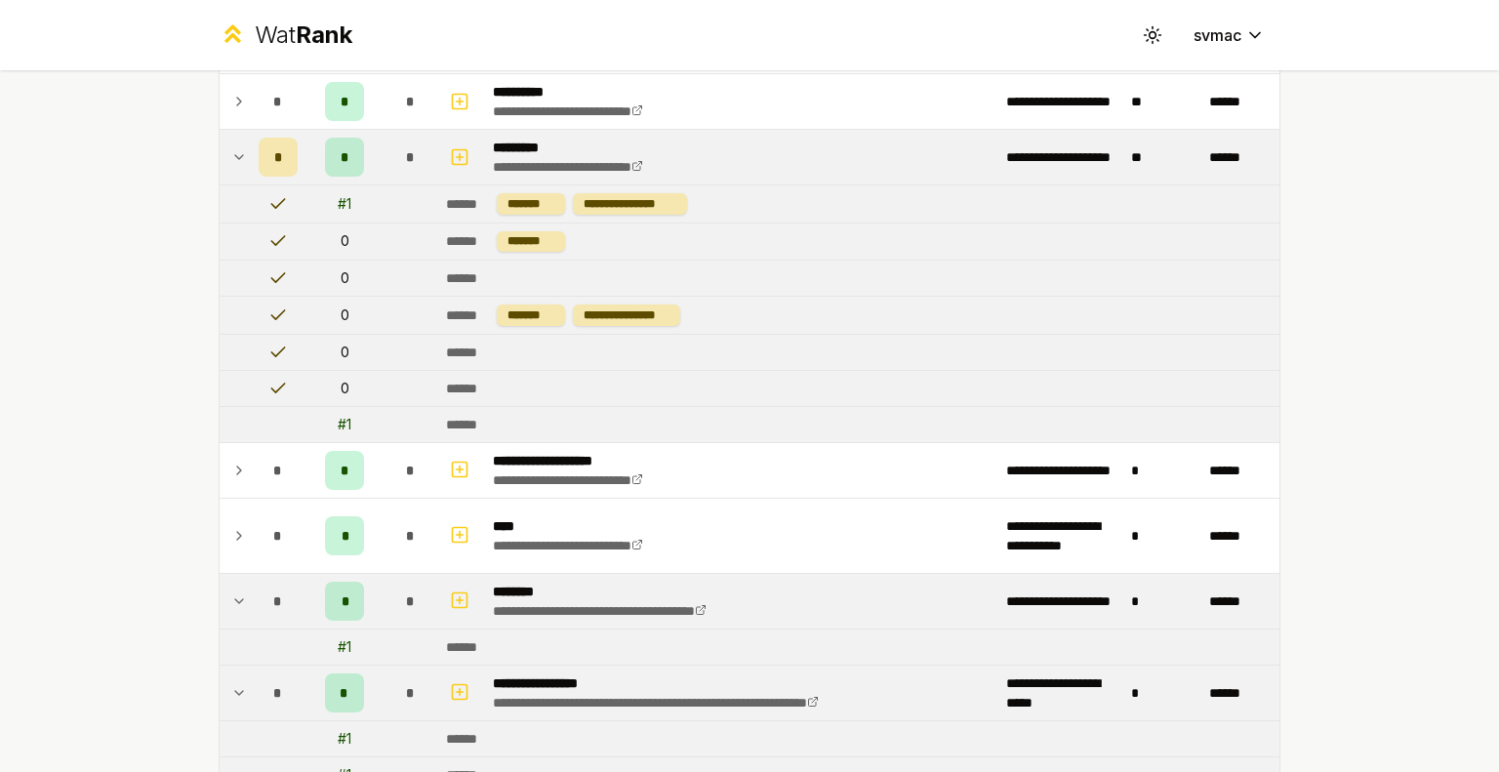
scroll to position [1148, 0]
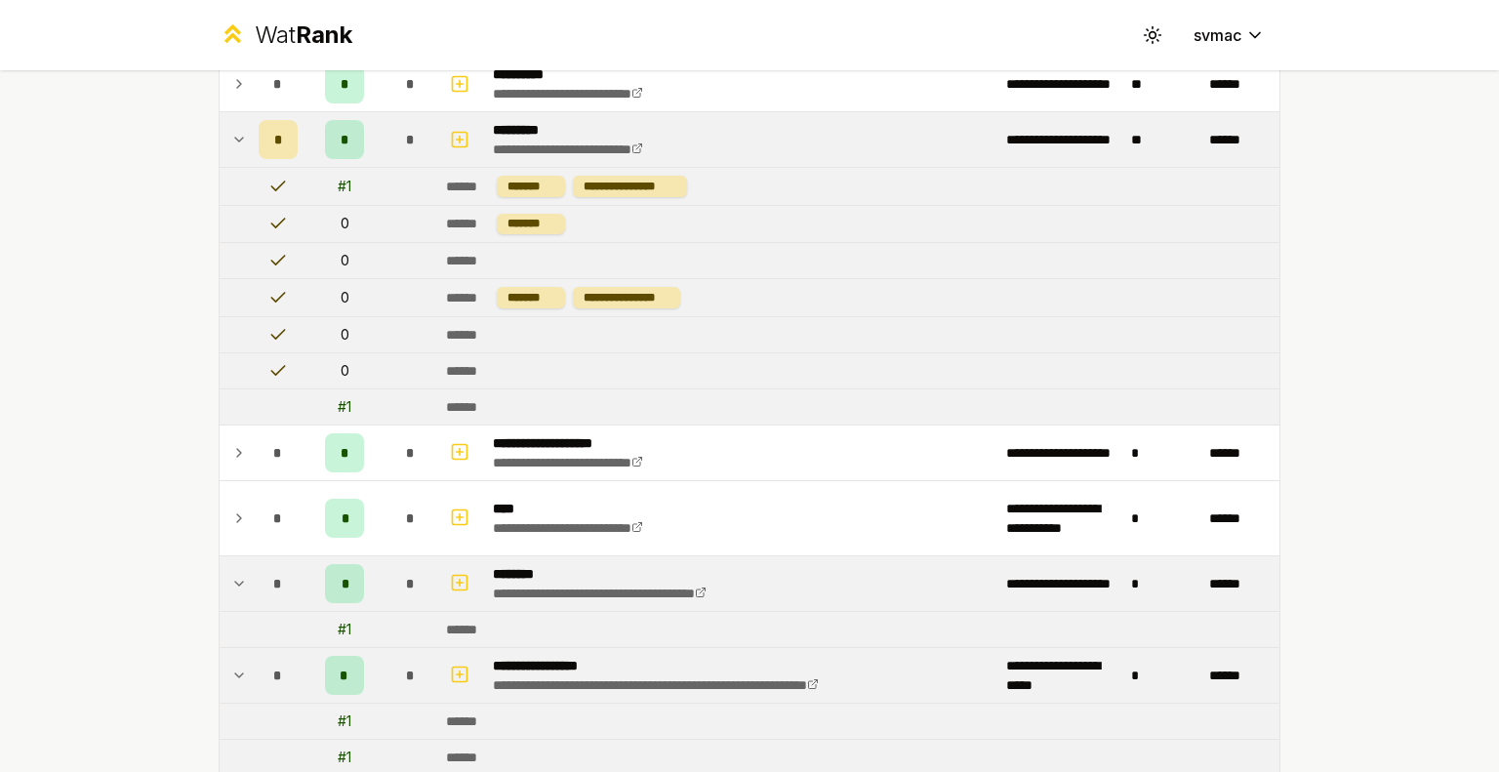
click at [226, 151] on td at bounding box center [235, 139] width 31 height 55
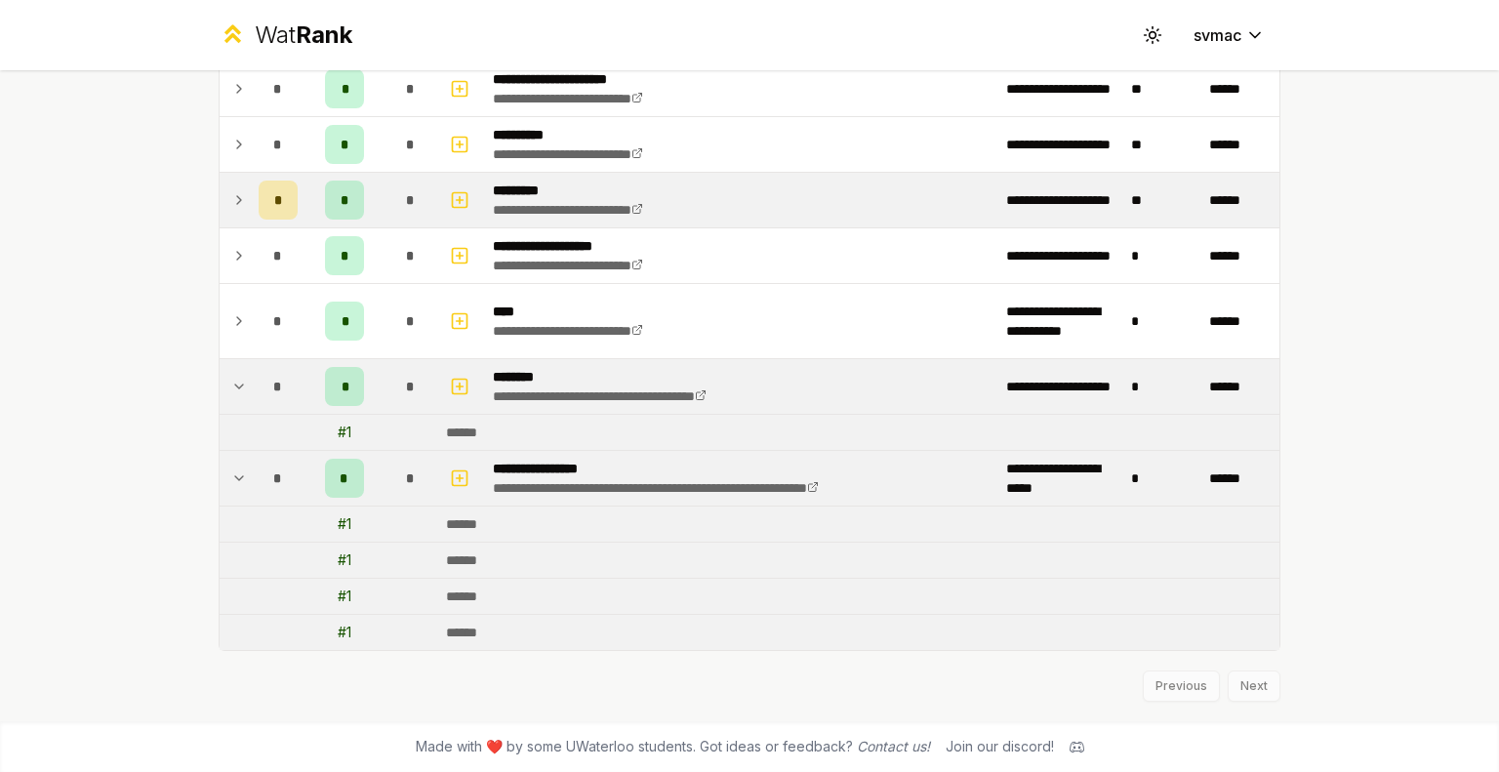
scroll to position [1080, 0]
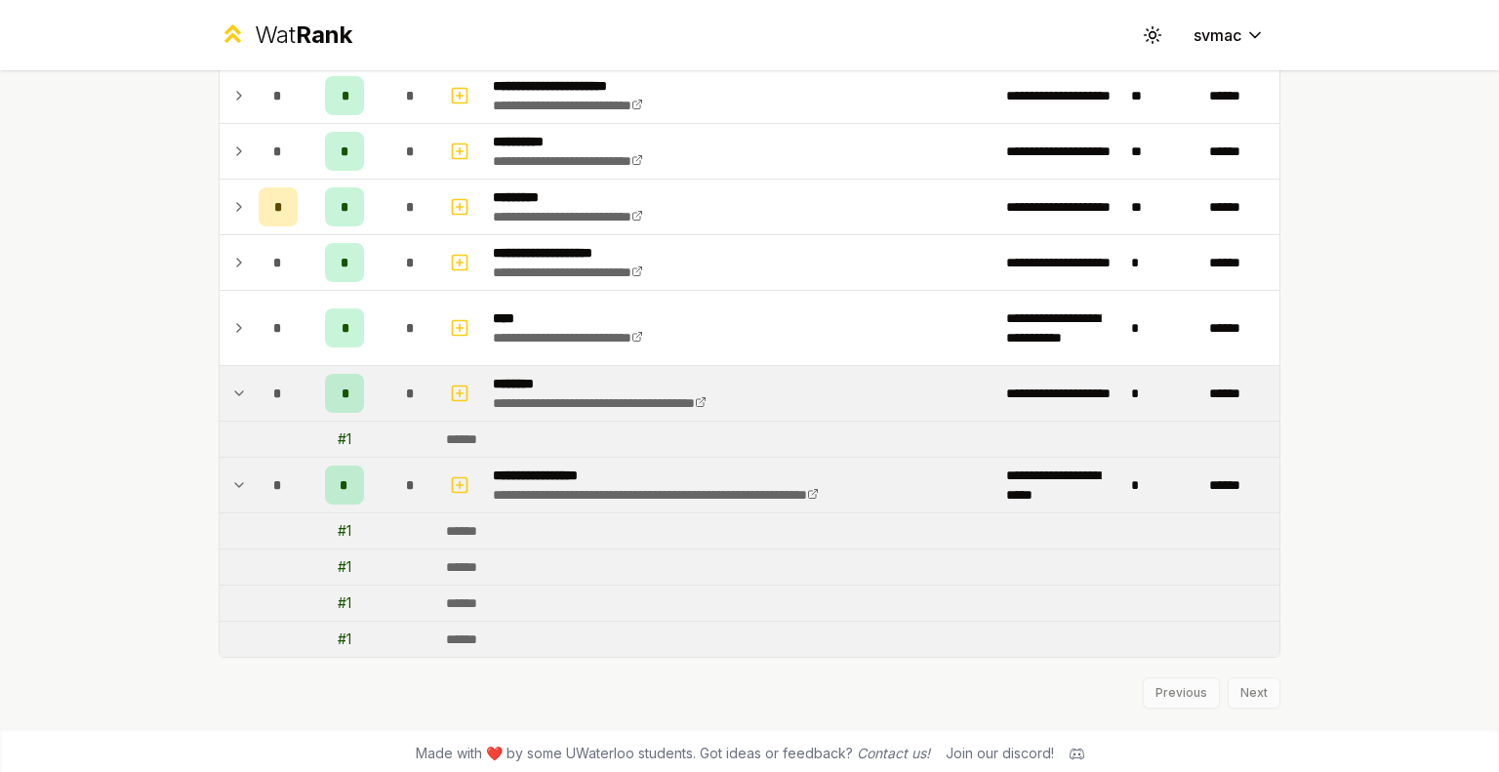
click at [238, 385] on icon at bounding box center [239, 393] width 16 height 23
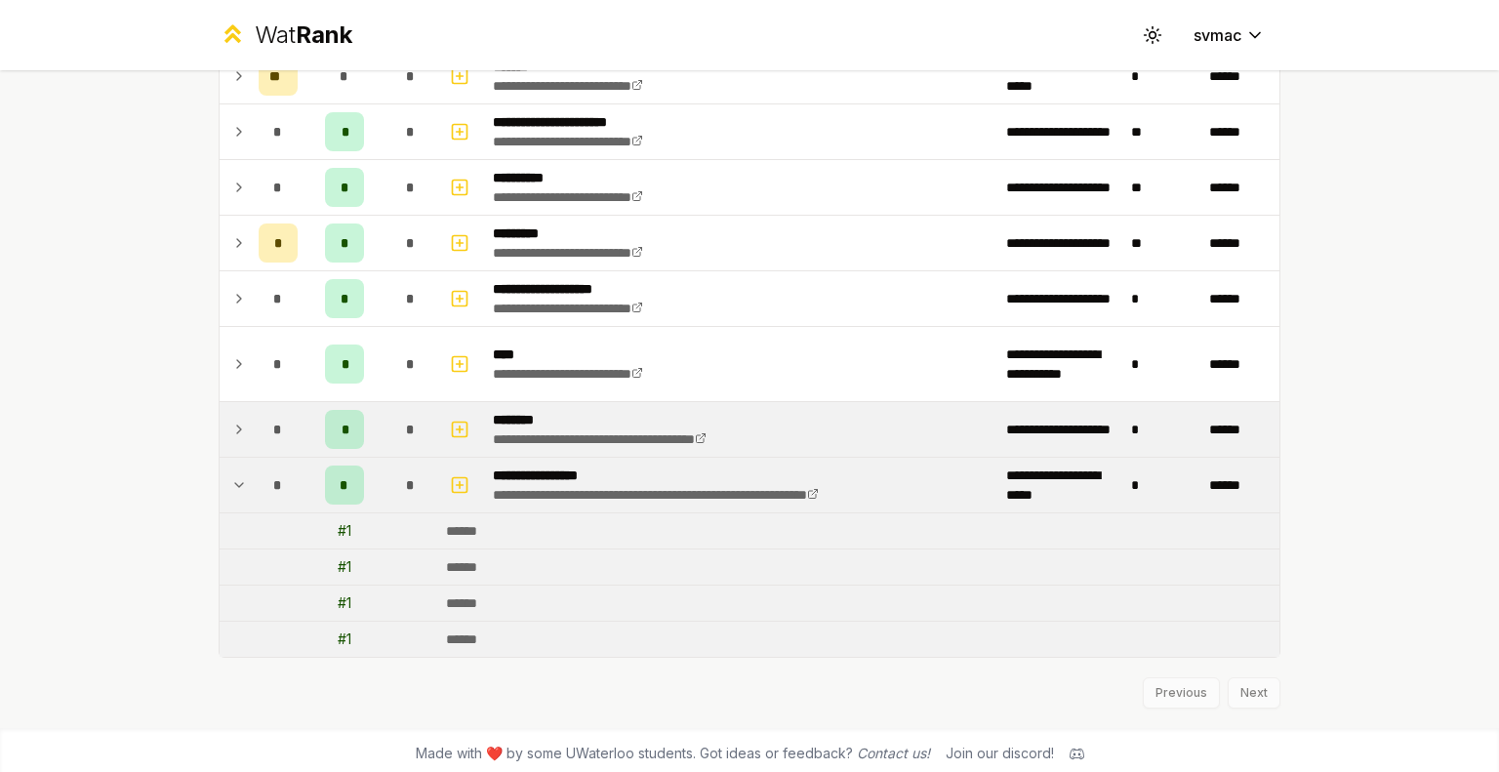
click at [238, 462] on td at bounding box center [235, 485] width 31 height 55
